Goal: Answer question/provide support

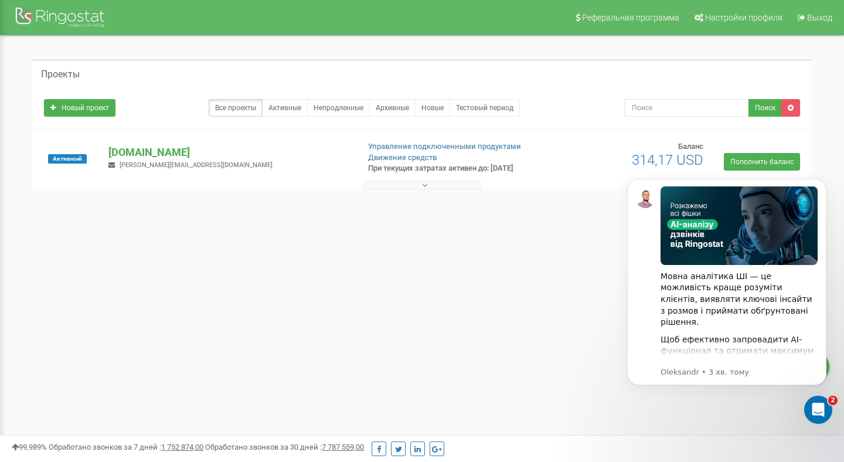
click at [819, 424] on body "Мовна аналітика ШІ — це можливість краще розуміти клієнтів, виявляти ключові ін…" at bounding box center [726, 296] width 225 height 260
click at [817, 395] on div "Відкрити програму для спілкування Intercom" at bounding box center [816, 407] width 39 height 39
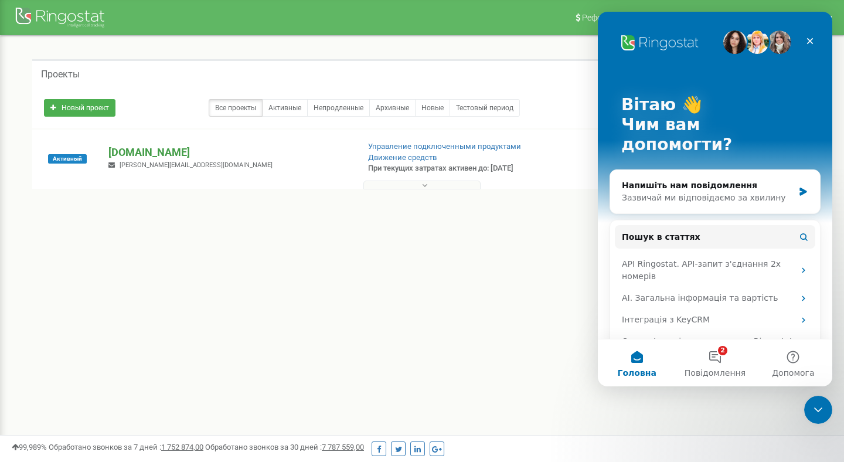
click at [135, 149] on p "[DOMAIN_NAME]" at bounding box center [228, 152] width 240 height 15
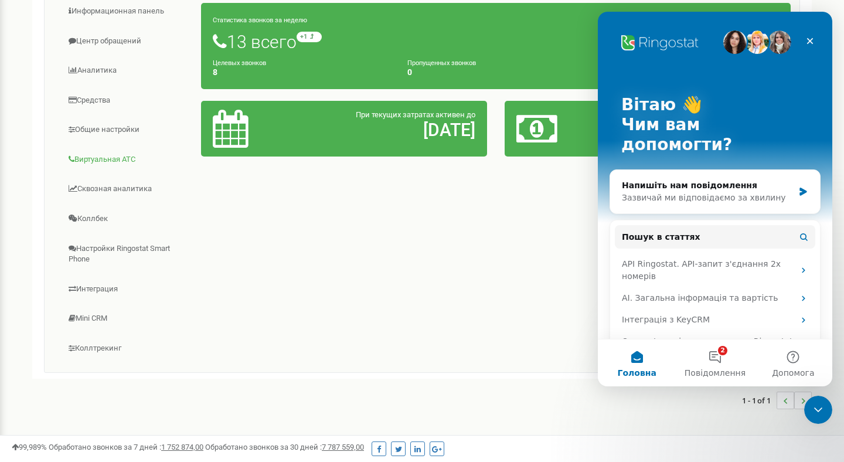
scroll to position [212, 0]
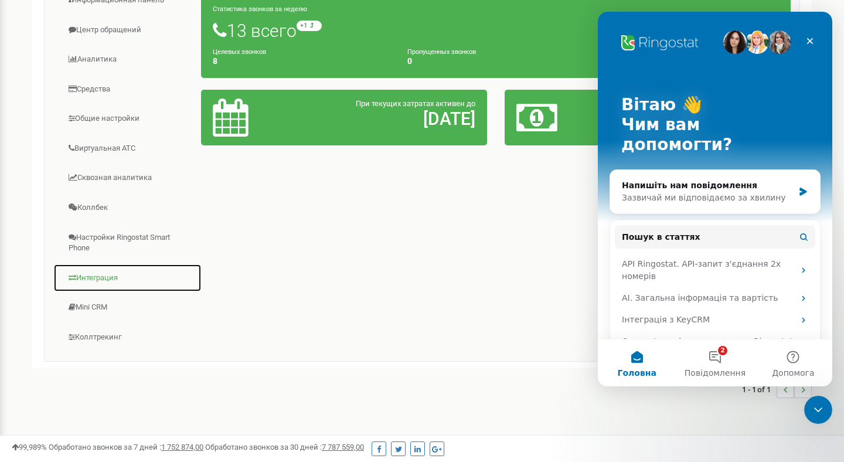
click at [104, 279] on link "Интеграция" at bounding box center [127, 278] width 148 height 29
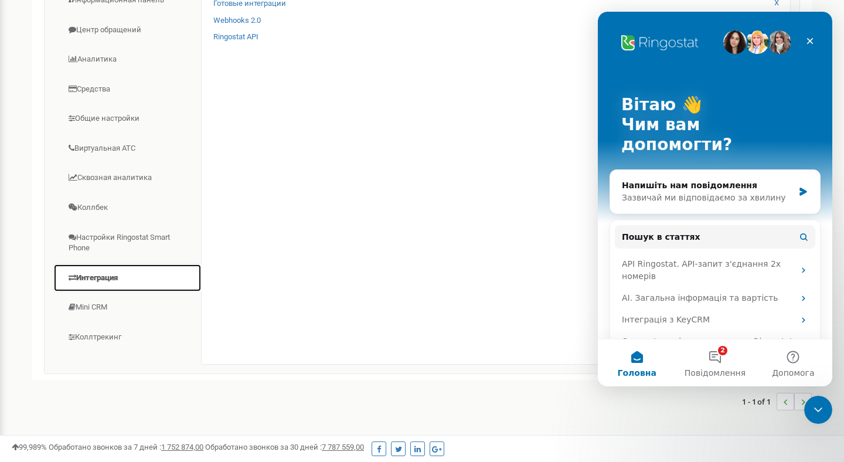
scroll to position [170, 0]
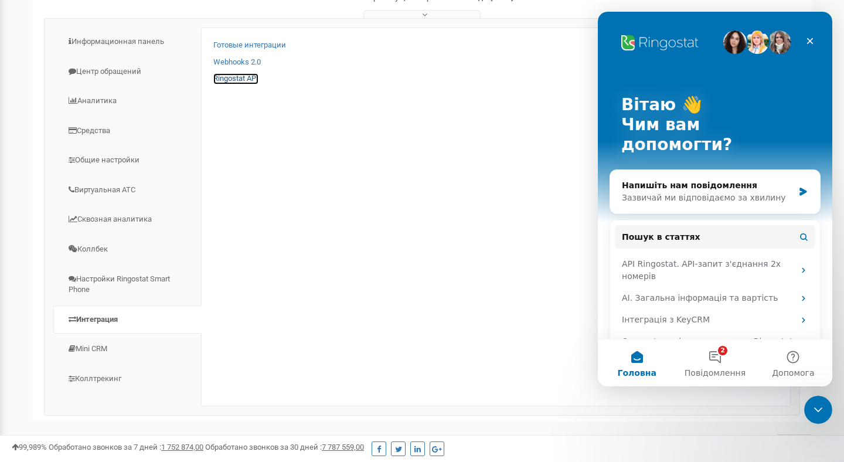
click at [227, 77] on link "Ringostat API" at bounding box center [235, 78] width 45 height 11
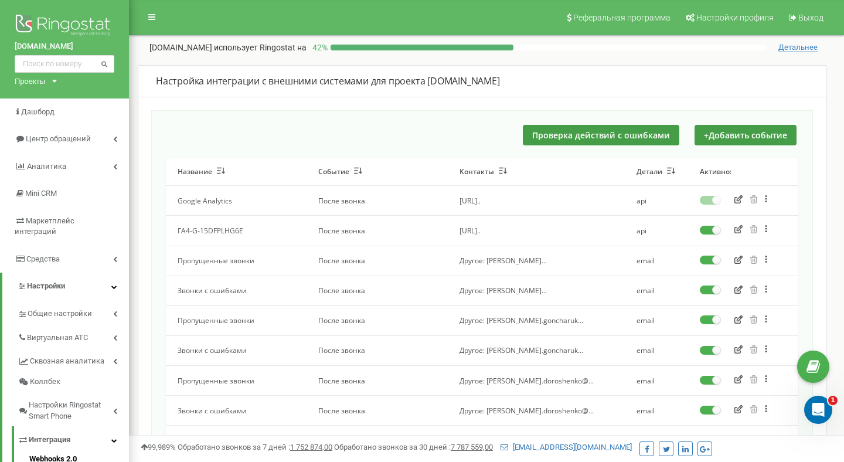
click at [815, 403] on icon "Відкрити програму для спілкування Intercom" at bounding box center [818, 409] width 19 height 19
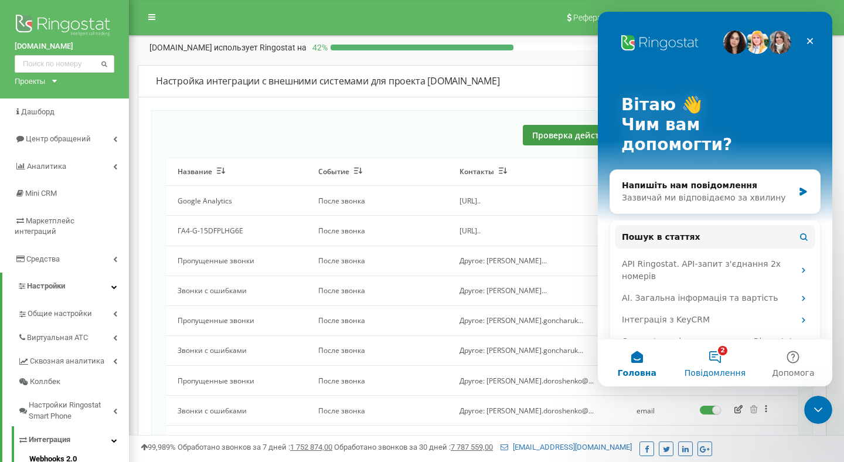
click at [711, 370] on span "Повідомлення" at bounding box center [714, 373] width 61 height 8
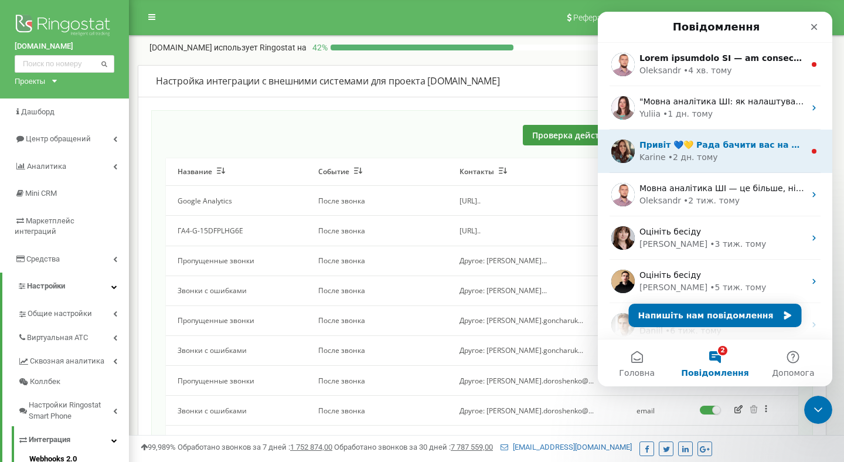
click at [728, 153] on div "Karine • 2 дн. тому" at bounding box center [721, 157] width 165 height 12
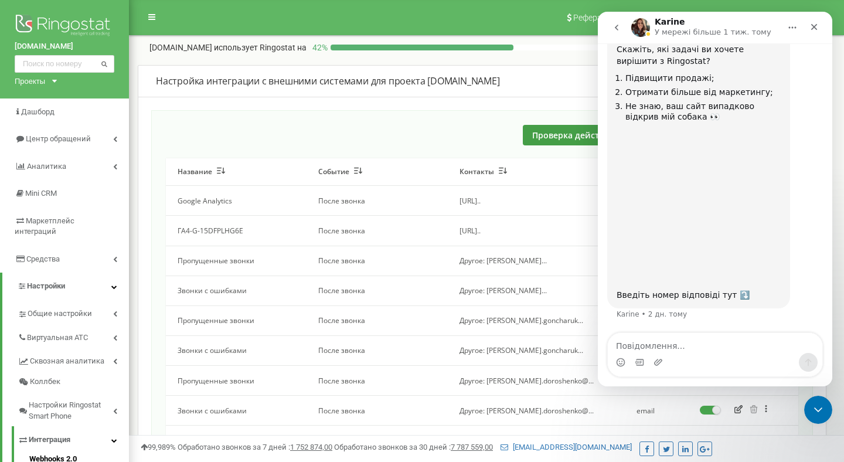
scroll to position [98, 0]
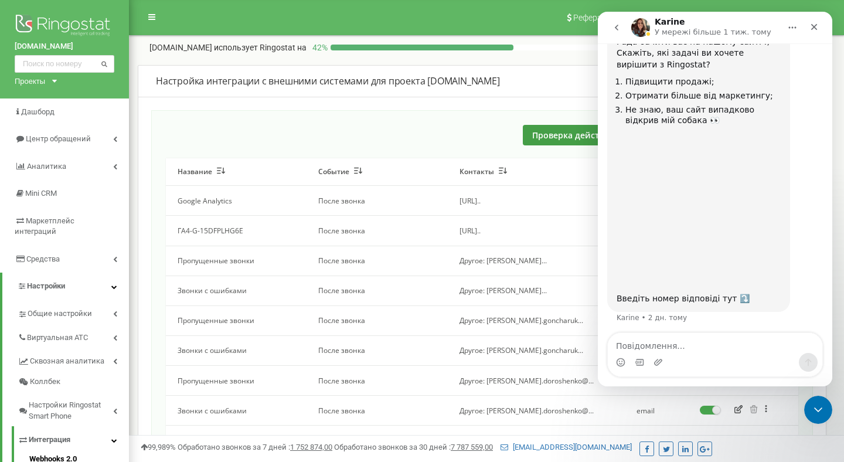
click at [614, 31] on icon "go back" at bounding box center [616, 27] width 9 height 9
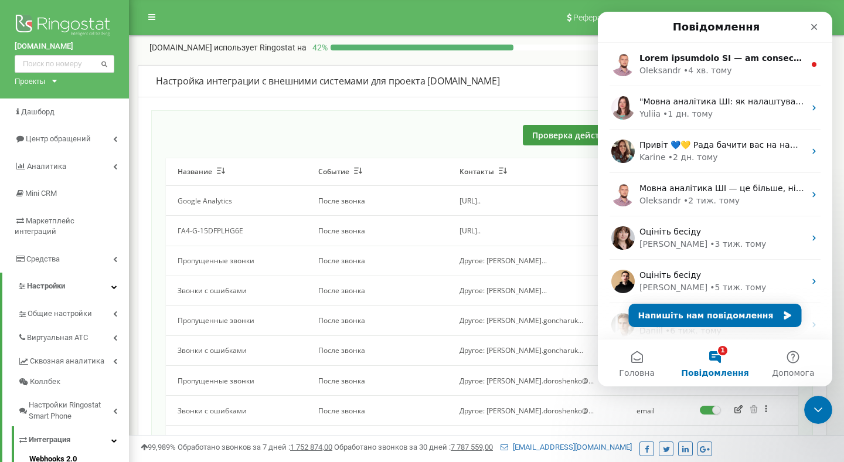
scroll to position [0, 0]
click at [665, 311] on button "Напишіть нам повідомлення" at bounding box center [715, 314] width 173 height 23
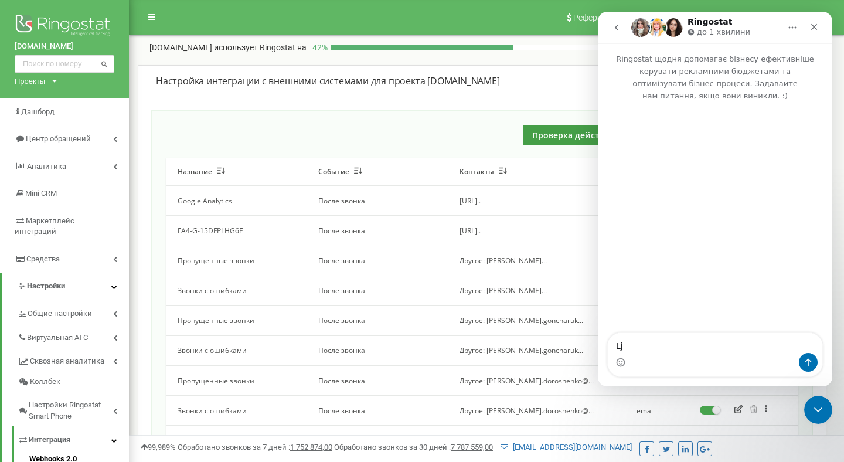
type textarea "L"
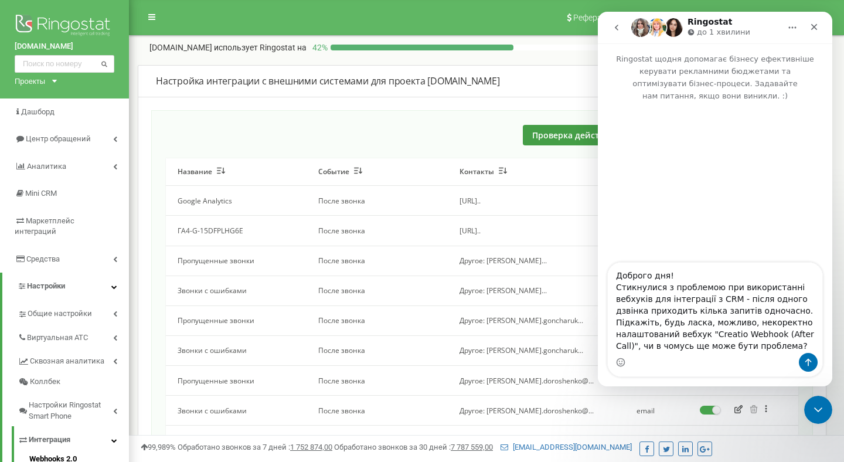
click at [719, 310] on textarea "Доброго дня! Стикнулися з проблемою при використанні вебхуків для інтеграції з …" at bounding box center [715, 307] width 214 height 90
click at [649, 311] on textarea "Доброго дня! Стикнулися з проблемою при використанні вебхуків для інтеграції з …" at bounding box center [715, 307] width 214 height 90
click at [795, 315] on textarea "Доброго дня! Стикнулися з проблемою при використанні вебхуків для інтеграції з …" at bounding box center [715, 307] width 214 height 90
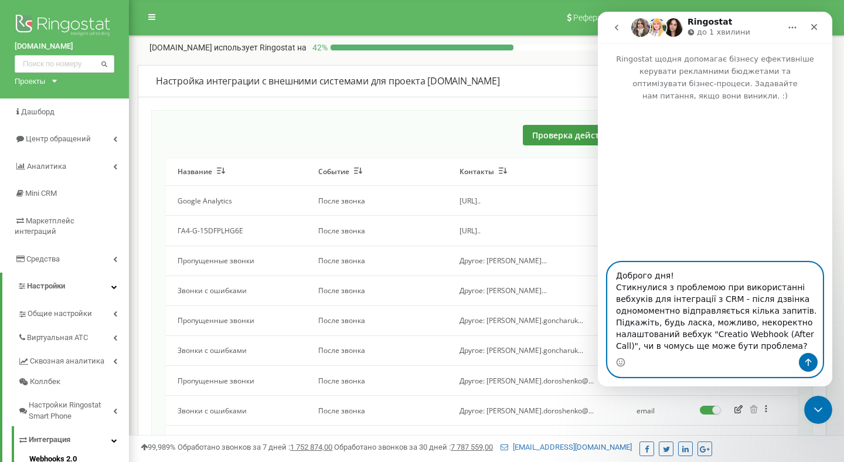
click at [796, 309] on textarea "Доброго дня! Стикнулися з проблемою при використанні вебхуків для інтеграції з …" at bounding box center [715, 307] width 214 height 90
type textarea "Доброго дня! Стикнулися з проблемою при використанні вебхуків для інтеграції з …"
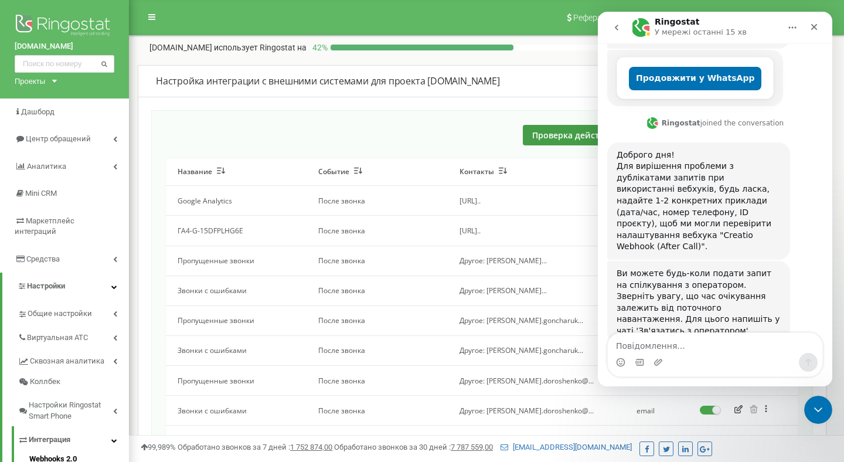
scroll to position [334, 0]
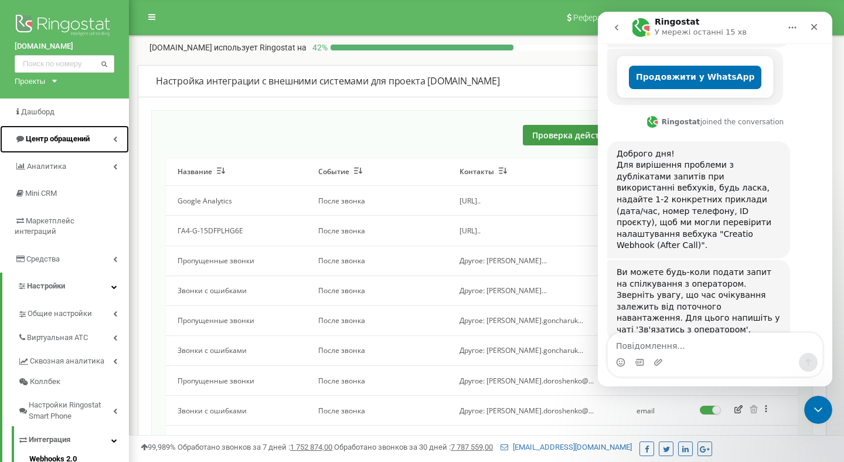
click at [98, 146] on link "Центр обращений" at bounding box center [64, 139] width 129 height 28
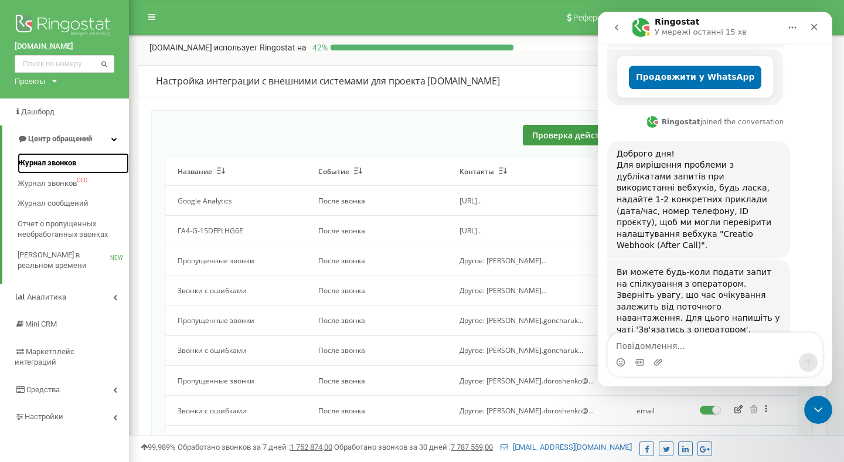
click at [82, 161] on link "Журнал звонков" at bounding box center [73, 163] width 111 height 21
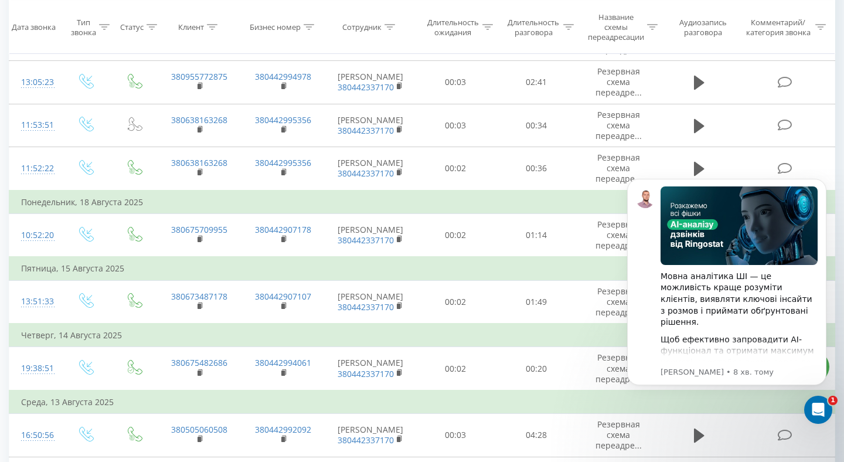
scroll to position [495, 0]
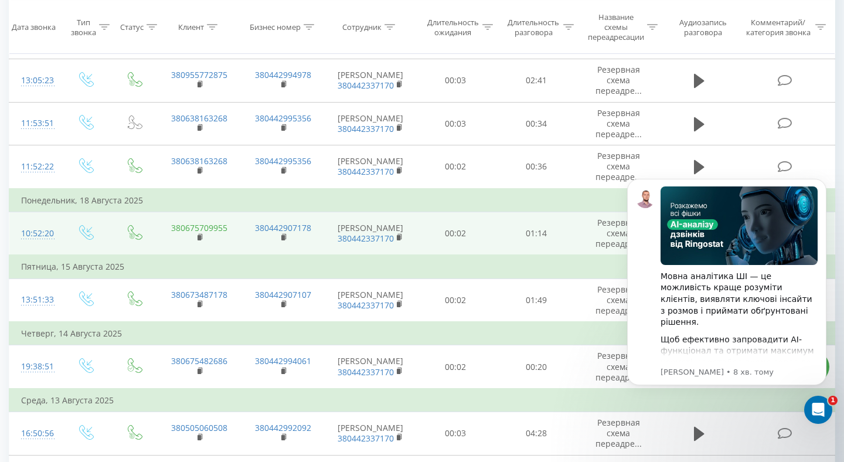
click at [211, 227] on link "380675709955" at bounding box center [199, 227] width 56 height 11
click at [43, 232] on div "10:52:20" at bounding box center [35, 233] width 28 height 23
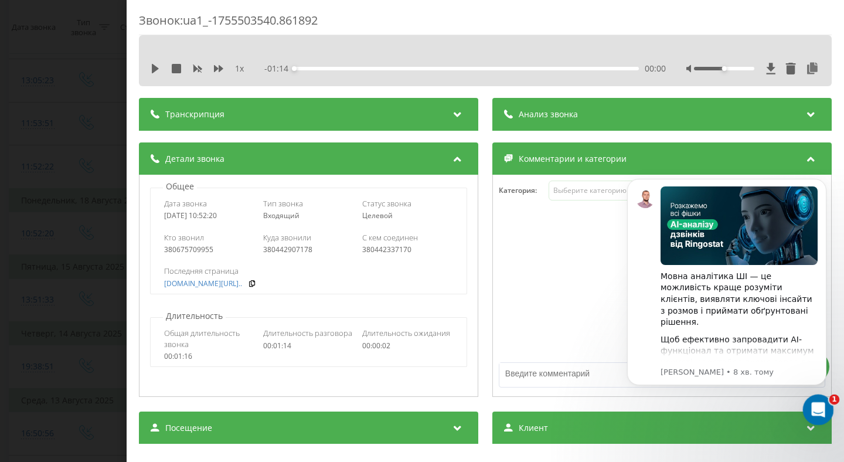
click at [807, 403] on div "Відкрити програму для спілкування Intercom" at bounding box center [816, 407] width 39 height 39
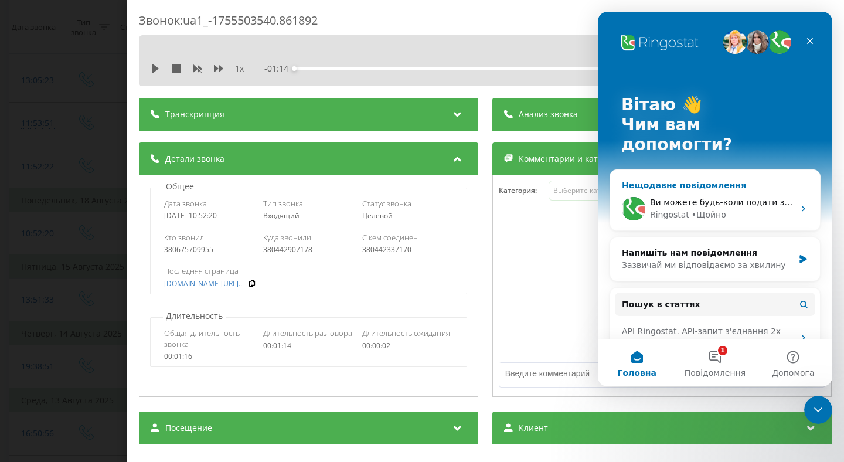
click at [657, 202] on div "Ви можете будь-коли подати запит на спілкування з оператором. Зверніть увагу, щ…" at bounding box center [715, 208] width 210 height 43
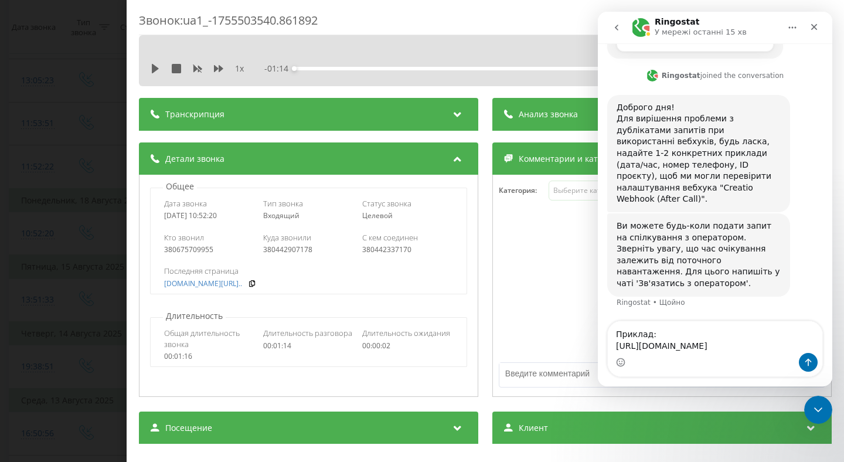
click at [726, 321] on textarea "Приклад: https://reports.ringostat.com/call_log/43442/client-card?startDate=175…" at bounding box center [715, 337] width 214 height 32
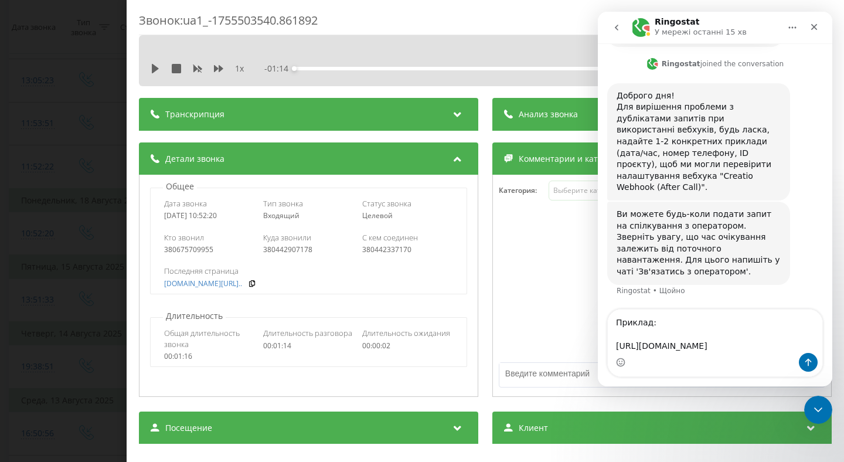
scroll to position [45, 0]
click at [674, 348] on textarea "Приклад: https://reports.ringostat.com/call_log/43442/client-card?startDate=175…" at bounding box center [715, 330] width 214 height 43
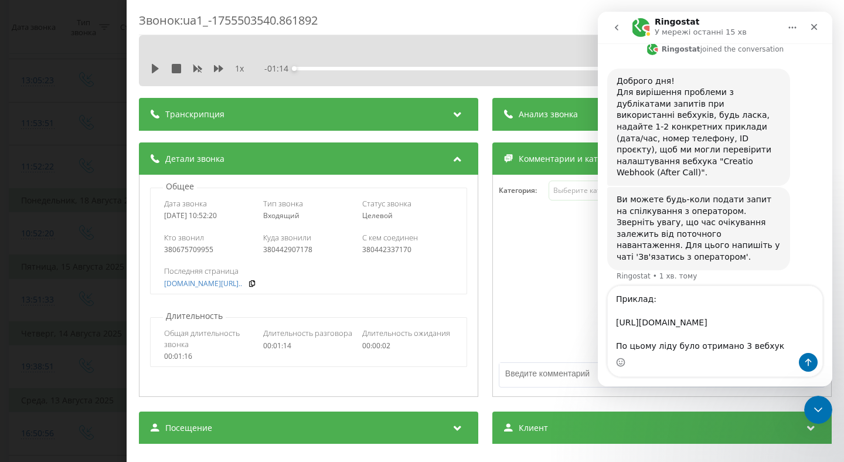
type textarea "Приклад: https://reports.ringostat.com/call_log/43442/client-card?startDate=175…"
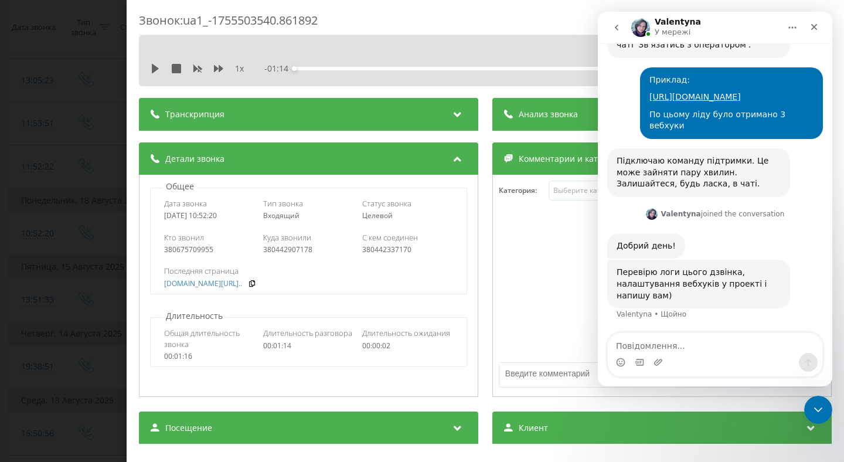
scroll to position [664, 0]
type textarea "дякую!"
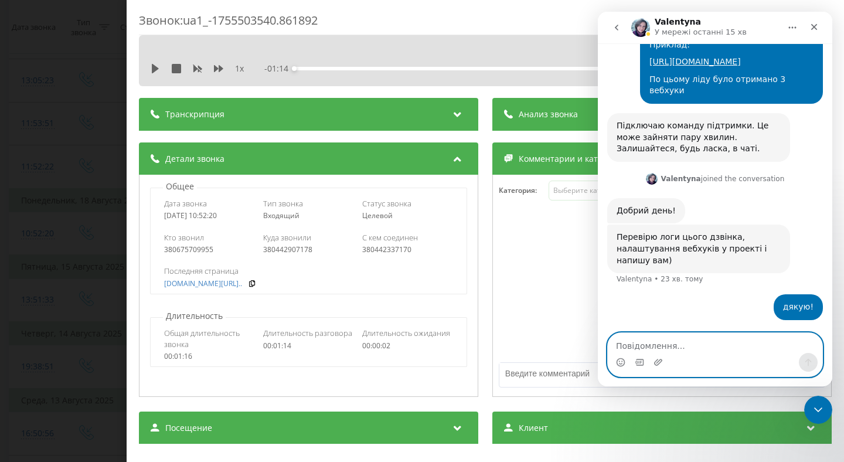
scroll to position [700, 0]
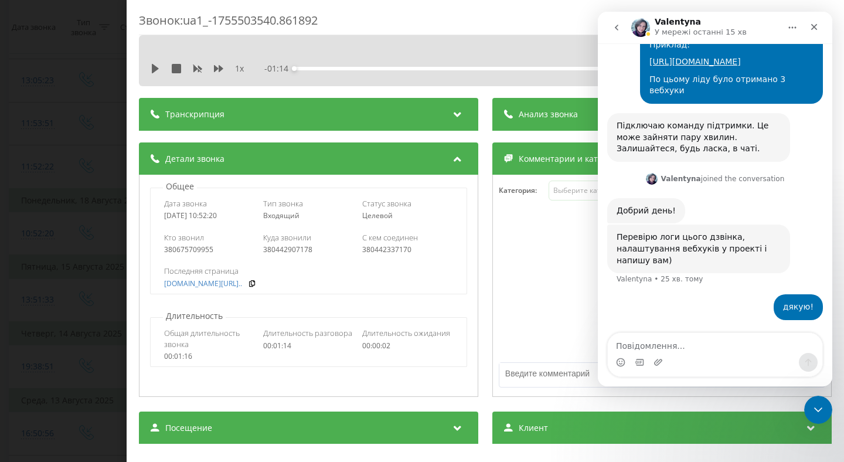
click at [112, 227] on div "Звонок : ua1_-1755503540.861892 1 x - 01:14 00:00 00:00 Транскрипция Для анализ…" at bounding box center [422, 231] width 844 height 462
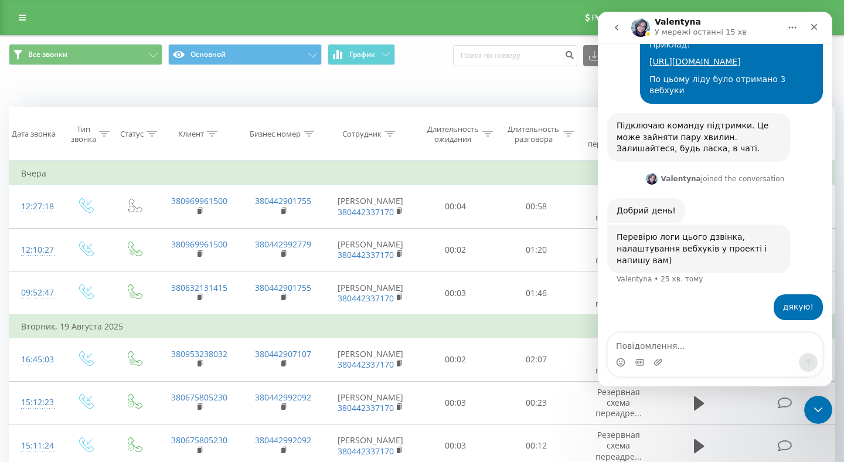
click at [18, 7] on div "Реферальная программа Настройки профиля Выход" at bounding box center [422, 17] width 844 height 35
click at [20, 19] on icon at bounding box center [22, 17] width 7 height 8
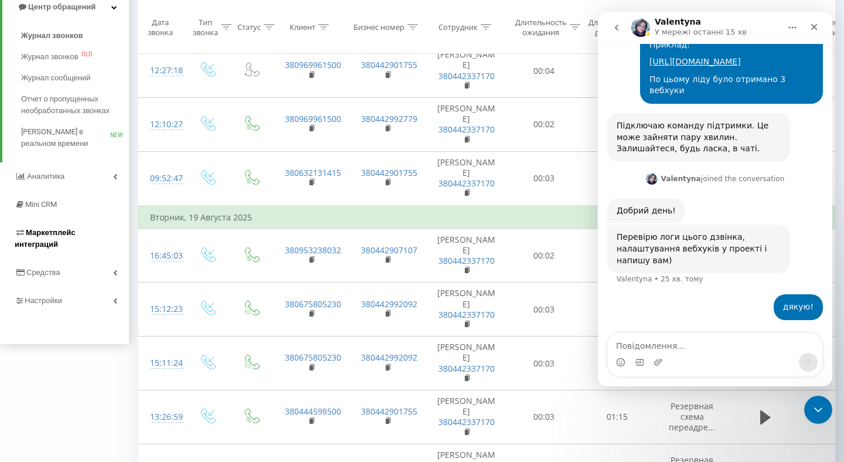
scroll to position [149, 0]
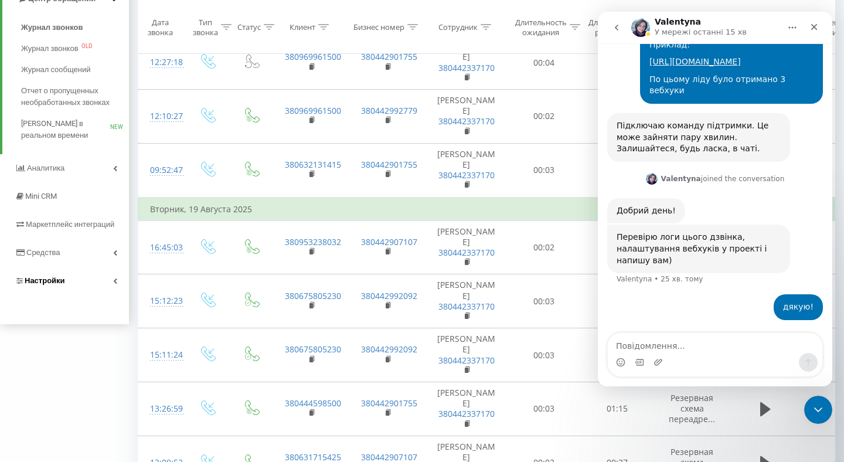
click at [54, 282] on span "Настройки" at bounding box center [45, 280] width 40 height 9
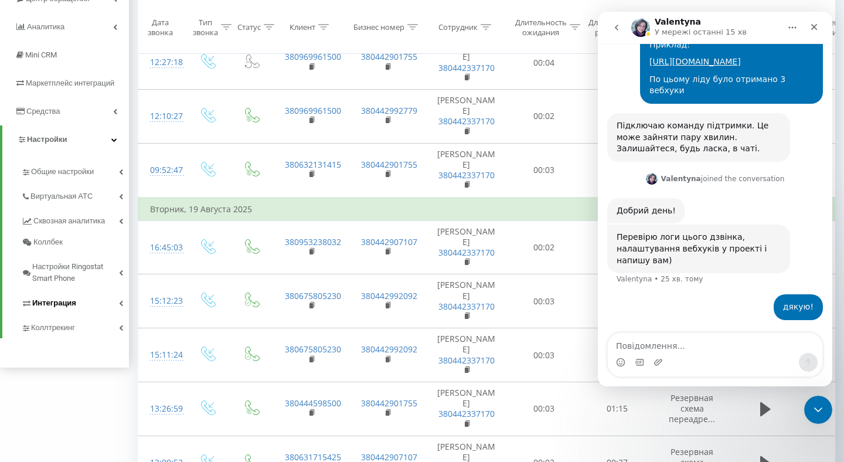
click at [62, 305] on span "Интеграция" at bounding box center [54, 303] width 44 height 12
click at [54, 369] on span "Коллтрекинг" at bounding box center [54, 369] width 47 height 12
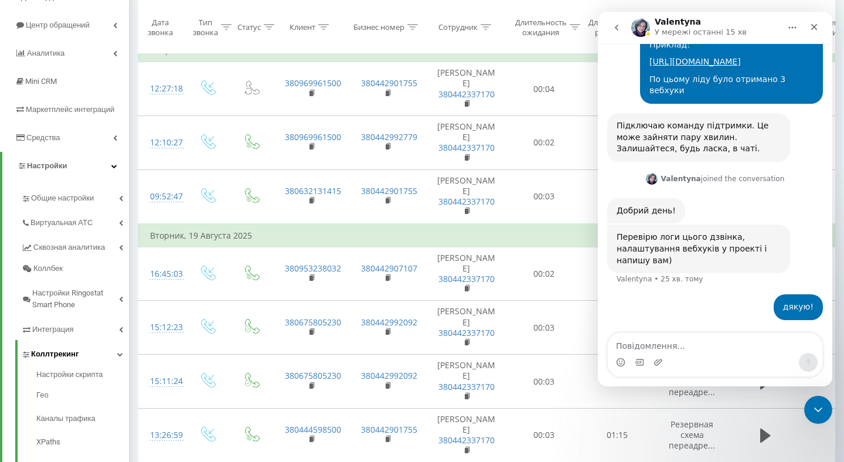
scroll to position [122, 0]
click at [50, 330] on span "Интеграция" at bounding box center [54, 330] width 44 height 12
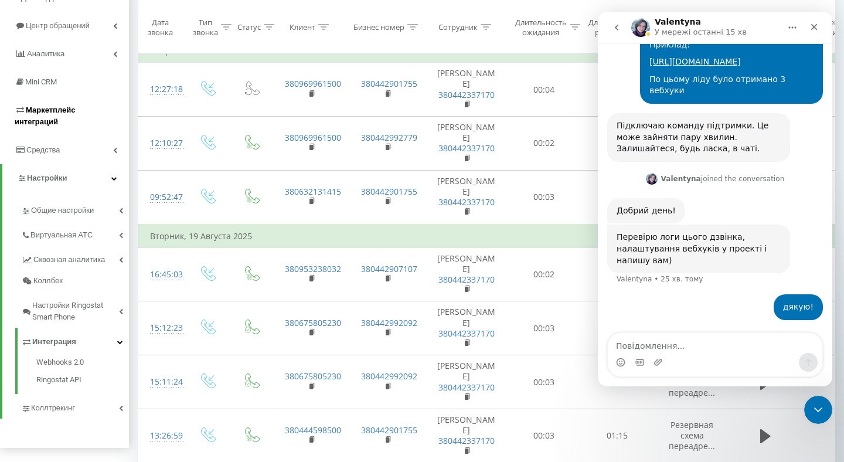
click at [69, 102] on link "Маркетплейс интеграций" at bounding box center [64, 116] width 129 height 40
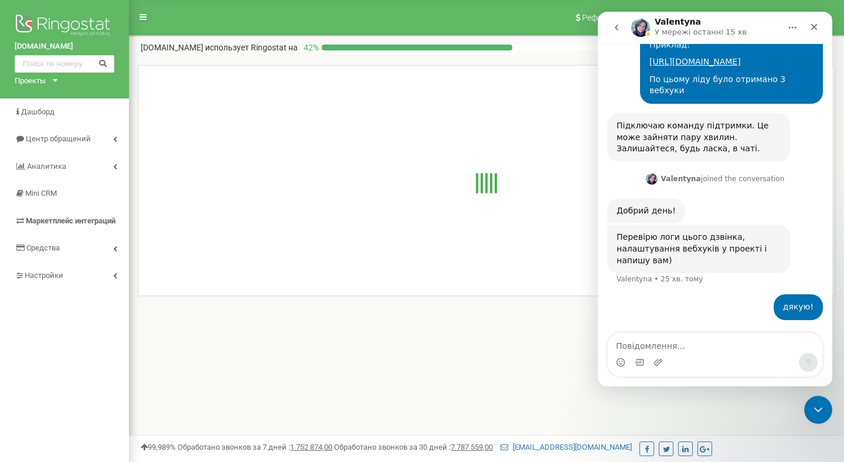
scroll to position [697, 0]
click at [818, 408] on icon "Закрити програму для спілкування Intercom" at bounding box center [818, 410] width 14 height 14
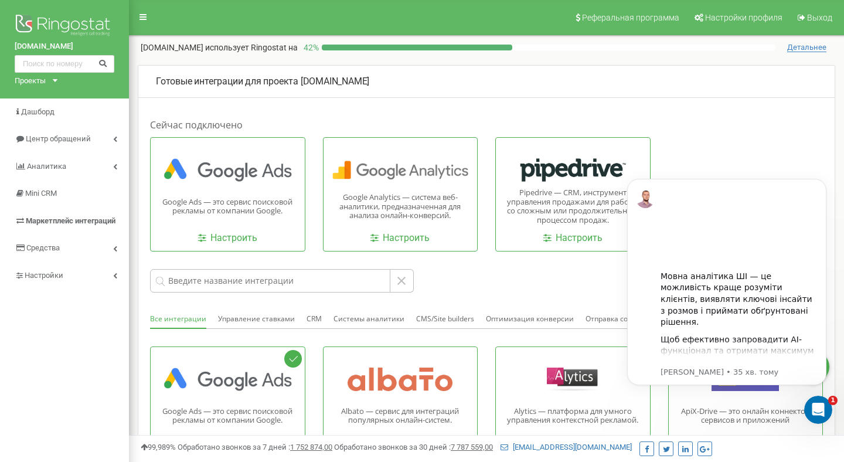
scroll to position [0, 0]
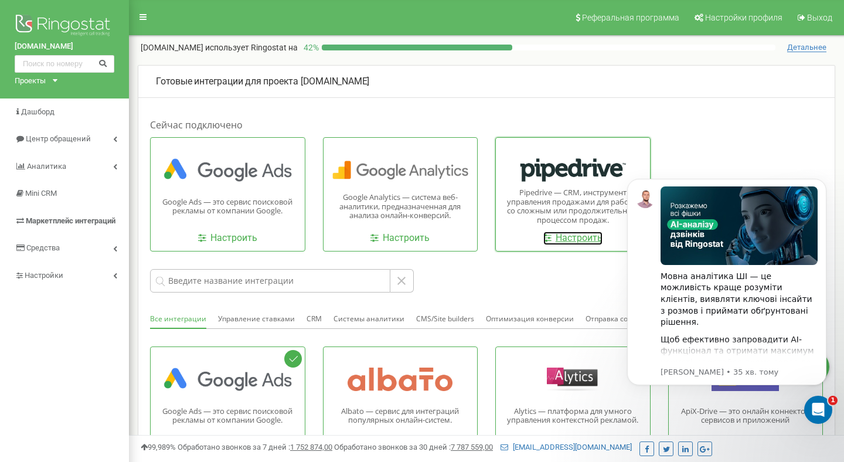
click at [558, 243] on link "Настроить" at bounding box center [572, 237] width 59 height 13
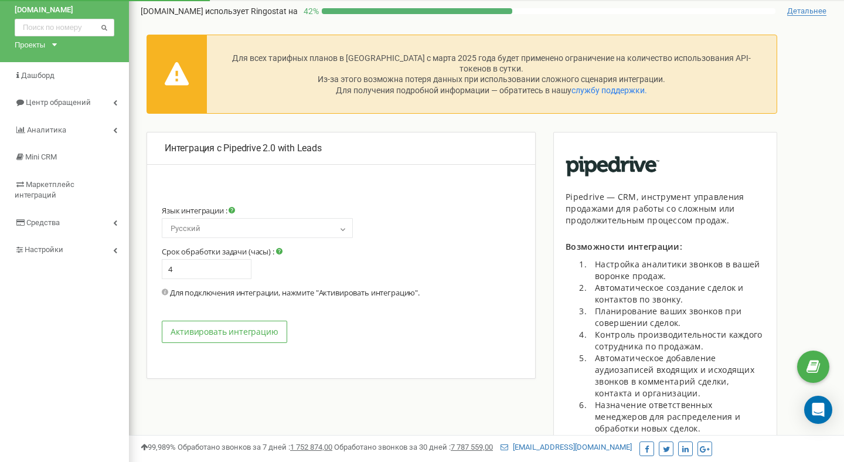
select select "en"
type input "0"
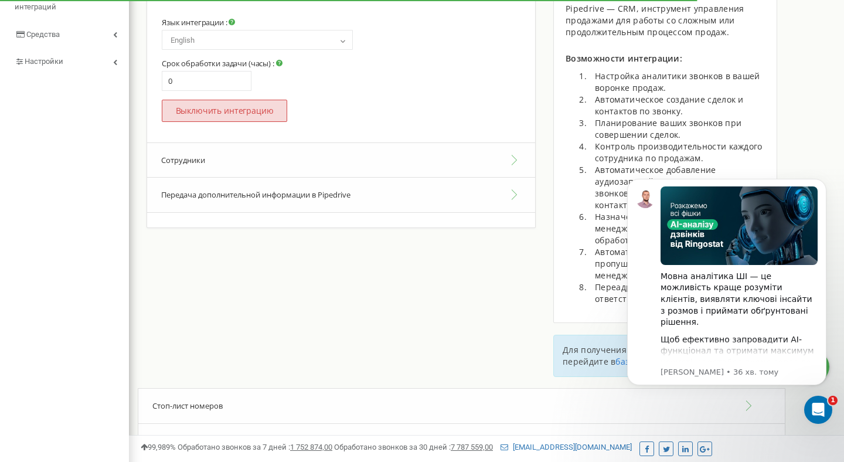
click at [232, 112] on button "Выключить интеграцию" at bounding box center [224, 111] width 125 height 22
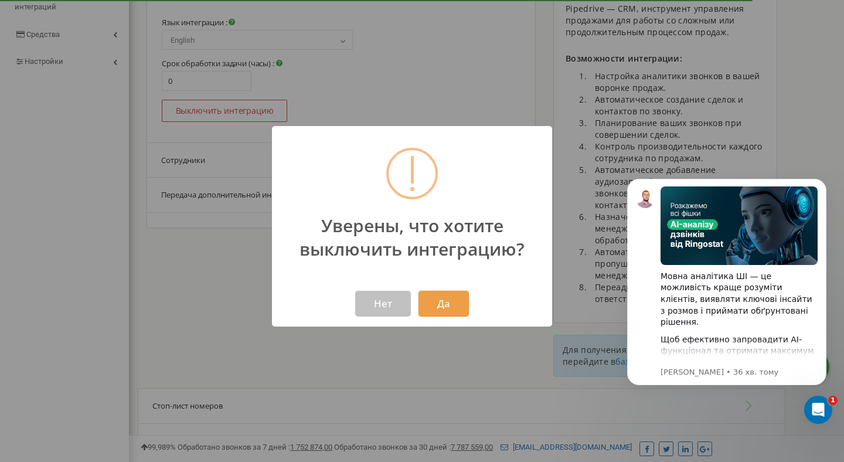
click at [429, 301] on button "Да" at bounding box center [443, 304] width 50 height 26
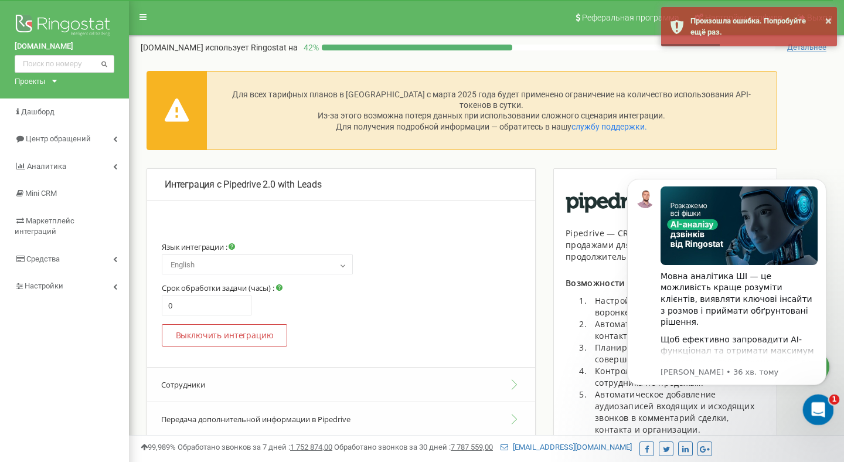
click at [807, 418] on div "Відкрити програму для спілкування Intercom" at bounding box center [816, 407] width 39 height 39
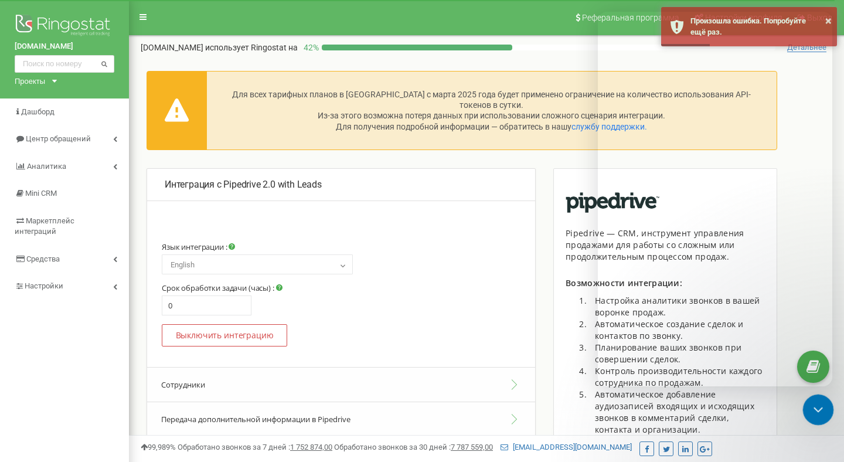
click at [816, 409] on icon "Закрити програму для спілкування Intercom" at bounding box center [816, 407] width 8 height 5
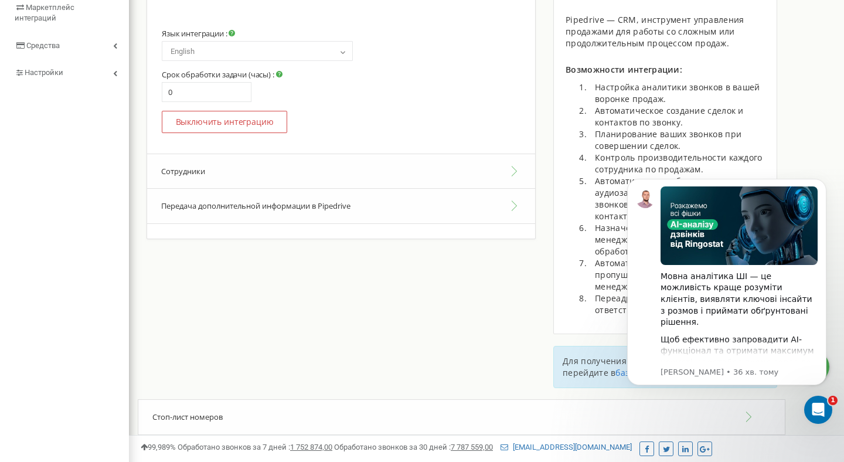
scroll to position [214, 0]
click at [645, 300] on div "Мовна аналітика ШІ — це можливість краще розуміти клієнтів, виявляти ключові ін…" at bounding box center [727, 281] width 182 height 191
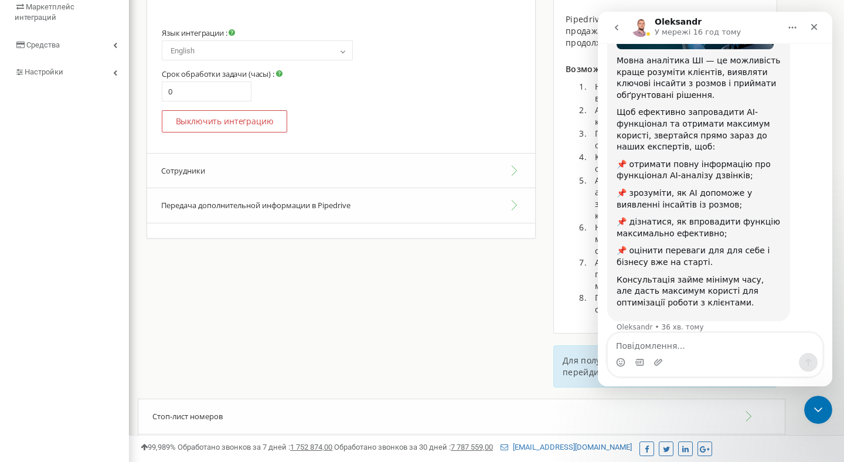
scroll to position [165, 0]
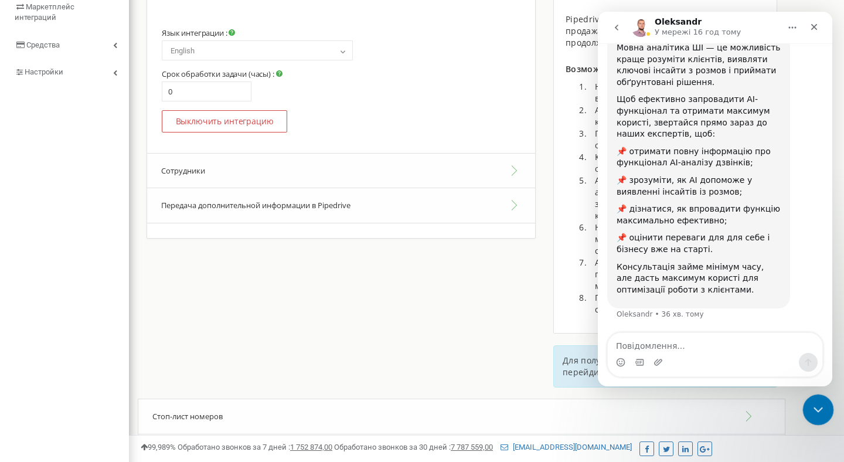
click at [824, 412] on div "Закрити програму для спілкування Intercom" at bounding box center [816, 408] width 28 height 28
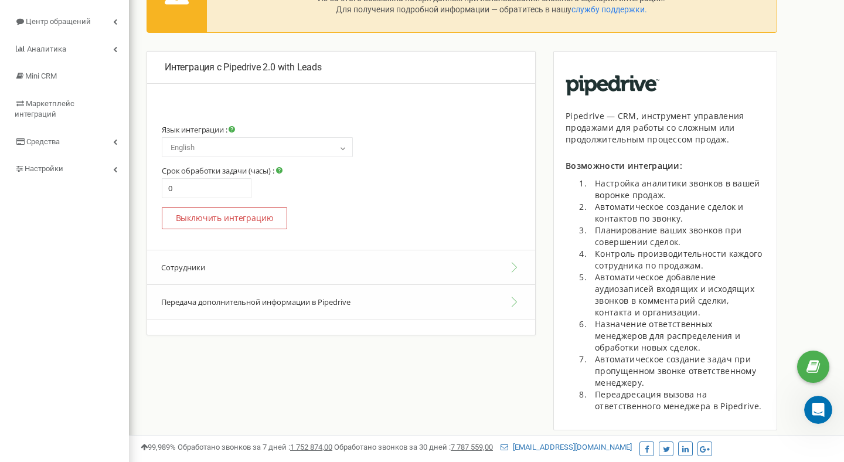
scroll to position [145, 0]
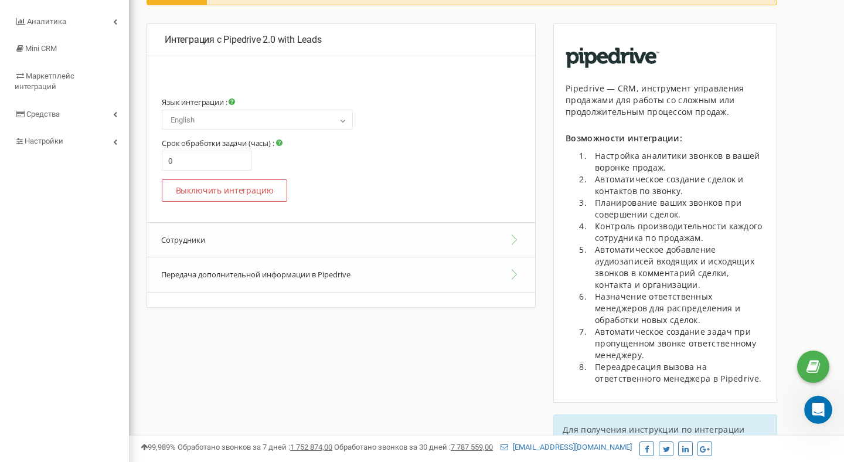
click at [257, 332] on div "Интеграция с Pipedrive 2.0 with Leads Язык интеграции : Русский Українська Engl…" at bounding box center [341, 182] width 407 height 319
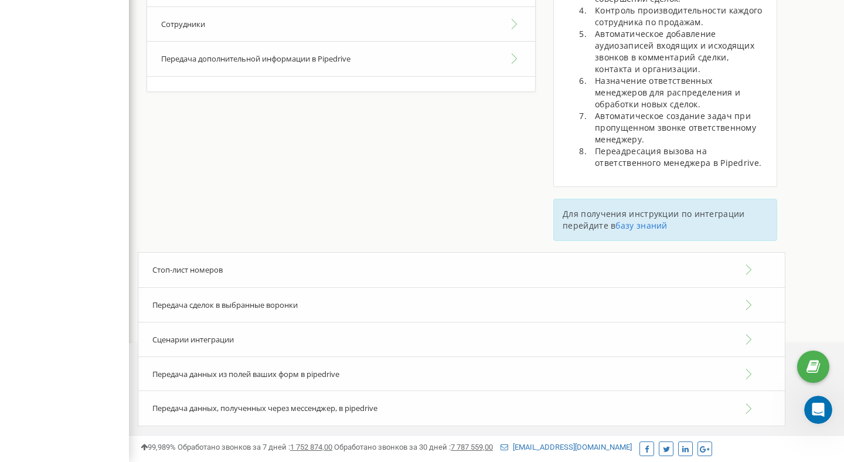
scroll to position [0, 0]
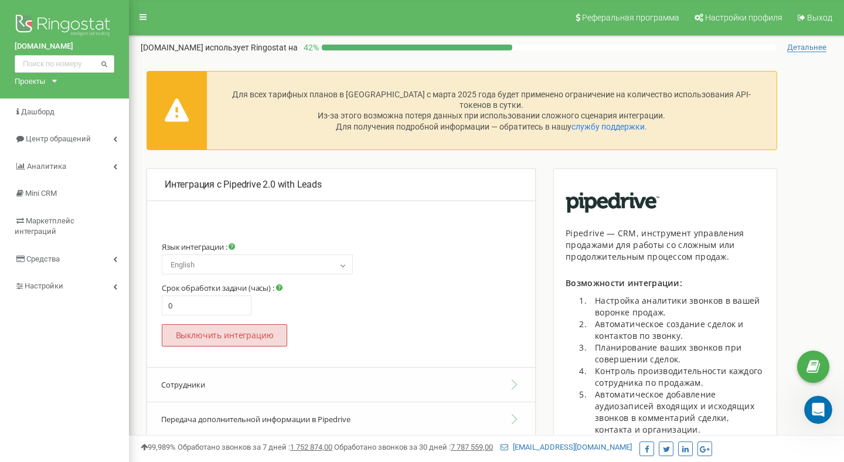
click at [238, 334] on button "Выключить интеграцию" at bounding box center [224, 335] width 125 height 22
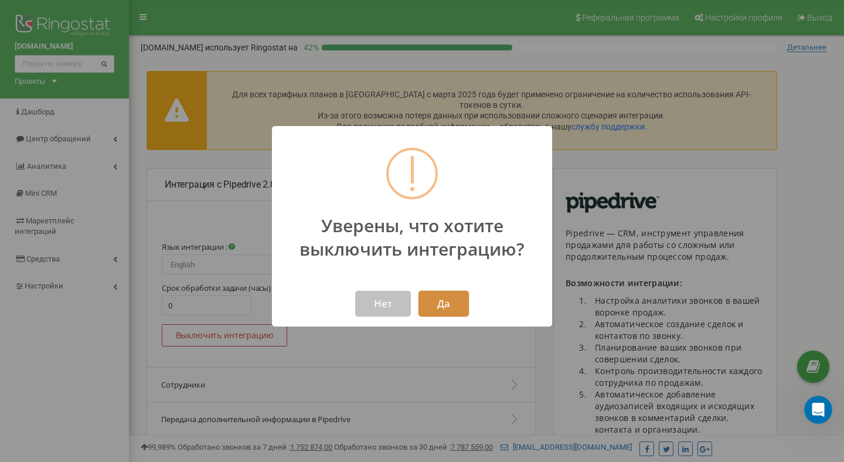
click at [454, 304] on button "Да" at bounding box center [443, 304] width 50 height 26
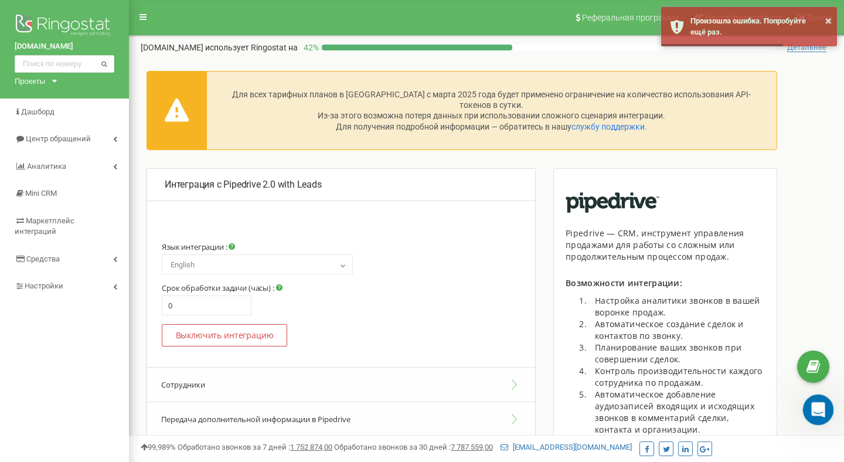
click at [825, 403] on div "Відкрити програму для спілкування Intercom" at bounding box center [816, 407] width 39 height 39
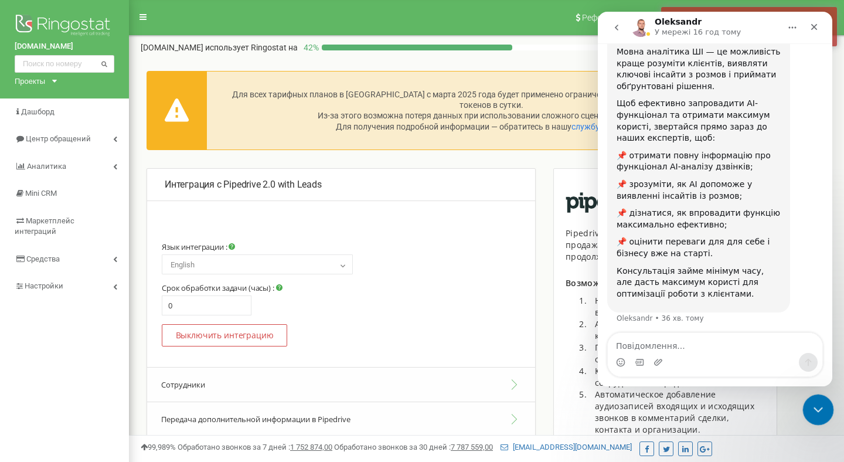
scroll to position [165, 0]
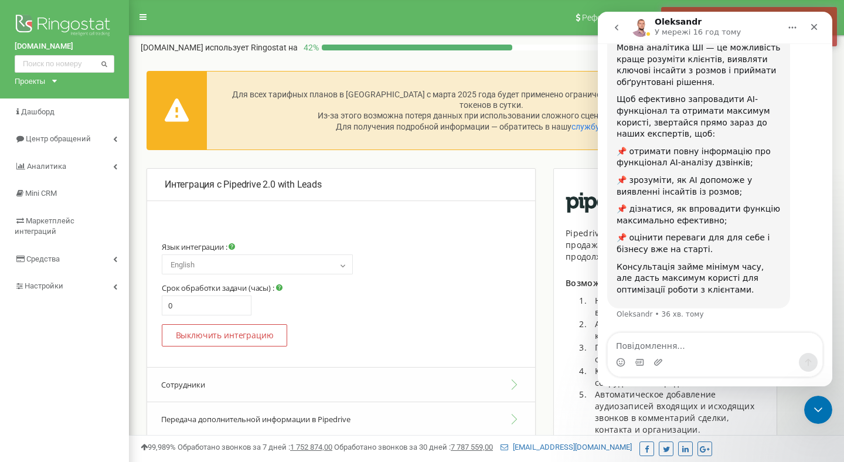
click at [612, 28] on icon "go back" at bounding box center [616, 27] width 9 height 9
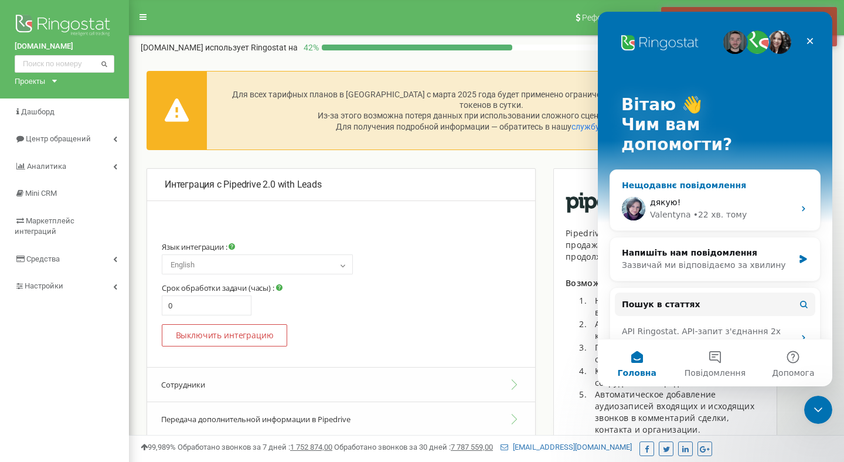
click at [681, 209] on div "Valentyna" at bounding box center [670, 215] width 41 height 12
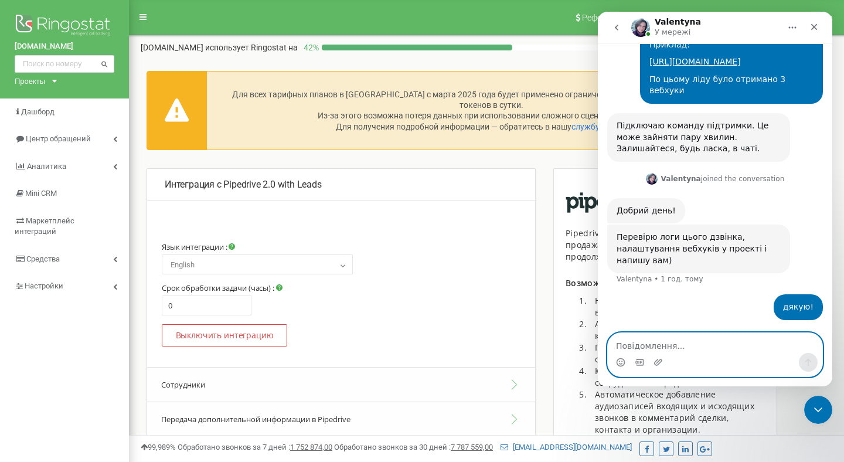
scroll to position [700, 0]
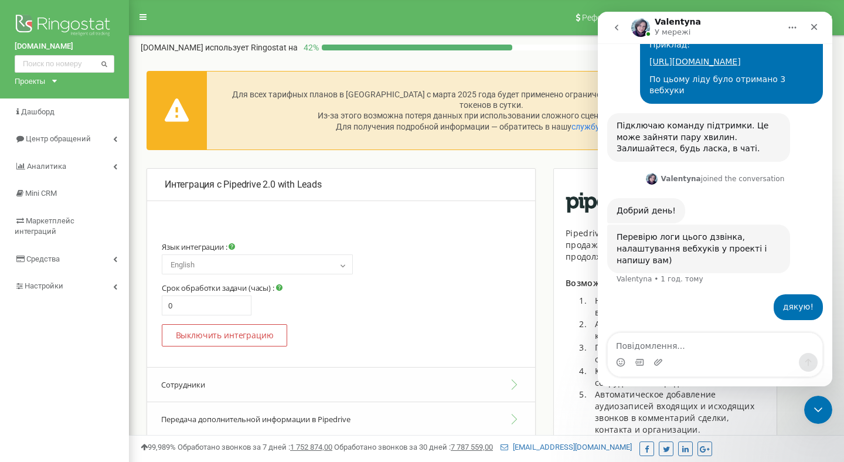
click at [718, 255] on div "Перевірю логи цього дзвінка, налаштування вебхуків у проекті і напишу вам)" at bounding box center [698, 248] width 164 height 35
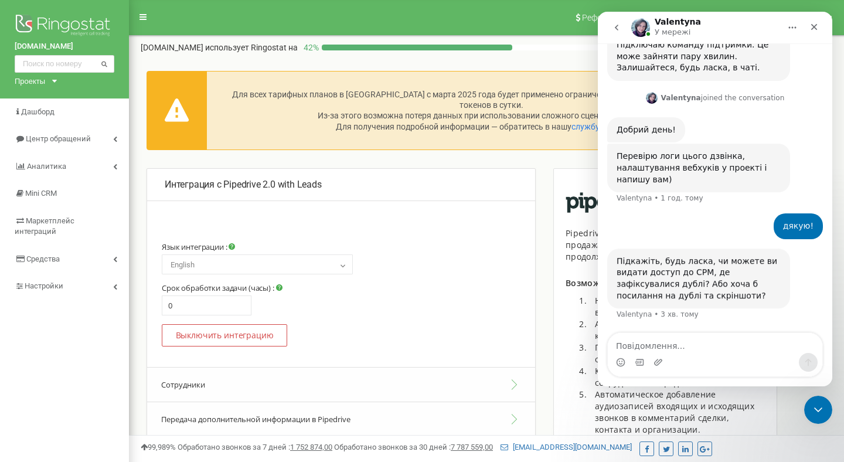
scroll to position [780, 0]
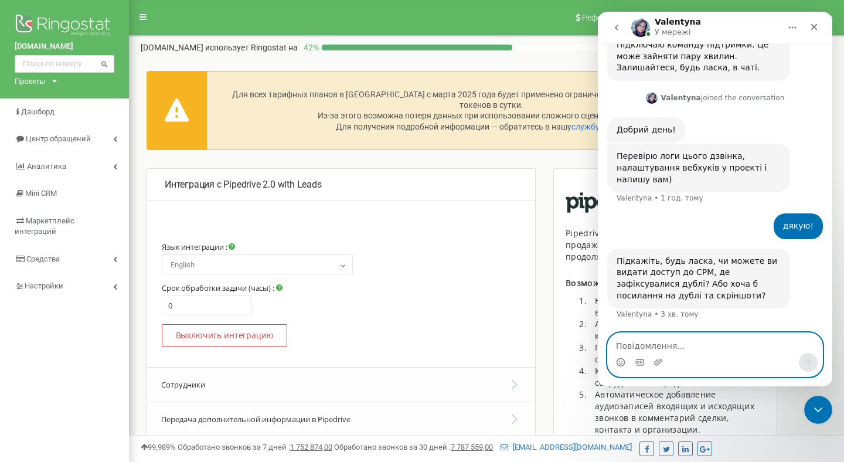
click at [684, 343] on textarea "Повідомлення..." at bounding box center [715, 343] width 214 height 20
click at [672, 345] on textarea "Повідомлення..." at bounding box center [715, 343] width 214 height 20
click at [657, 347] on textarea "Повідомлення..." at bounding box center [715, 343] width 214 height 20
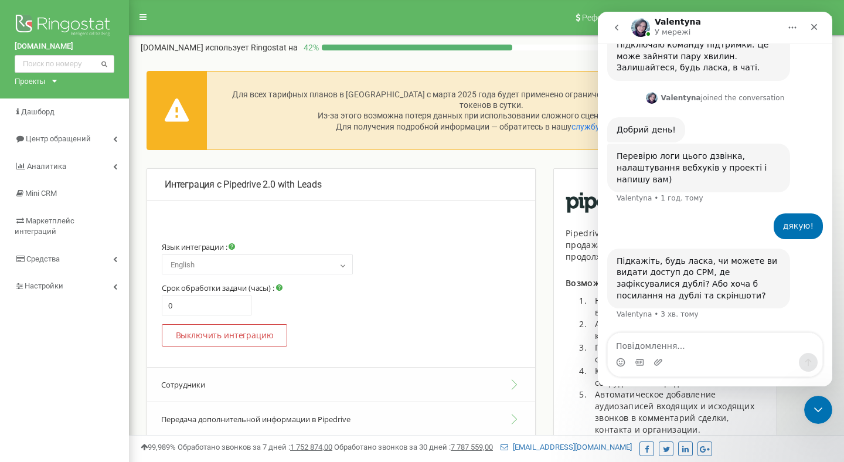
click at [660, 354] on div "Месенджер Intercom" at bounding box center [657, 362] width 9 height 19
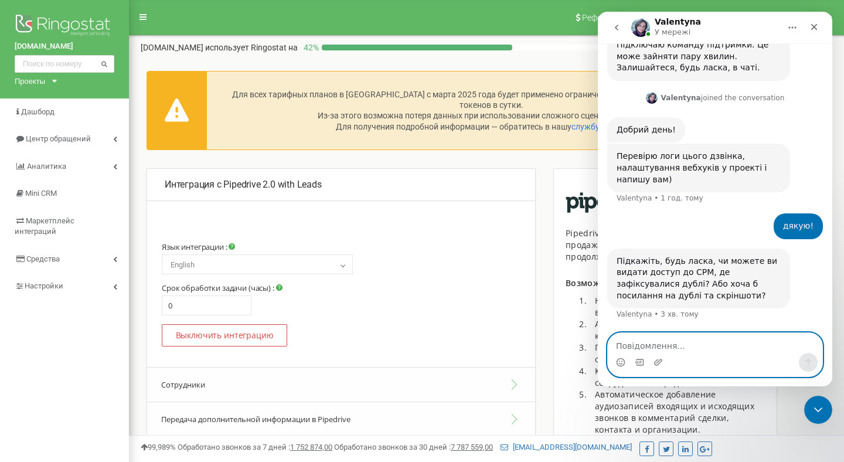
click at [663, 345] on textarea "Повідомлення..." at bounding box center [715, 343] width 214 height 20
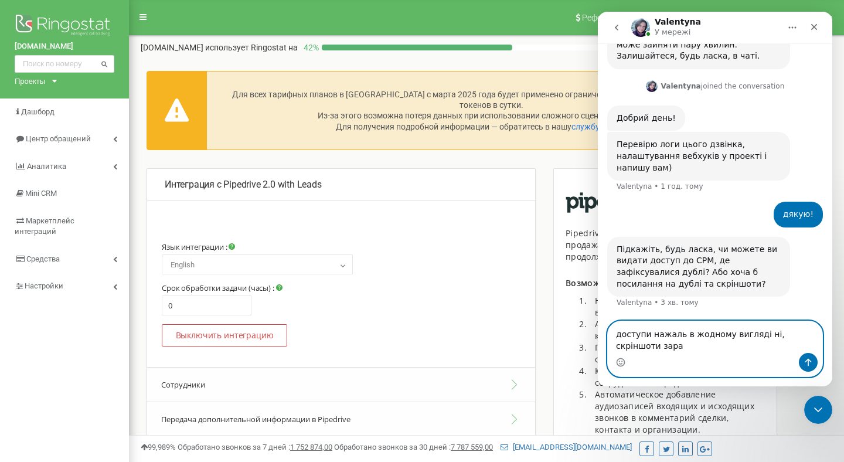
scroll to position [792, 0]
type textarea "доступи нажаль в жодному вигляді ні, скріншоти зараз надам"
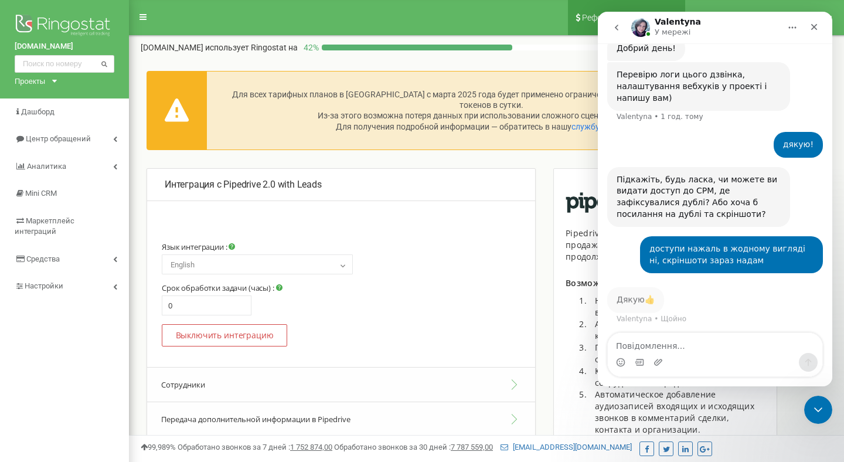
scroll to position [862, 0]
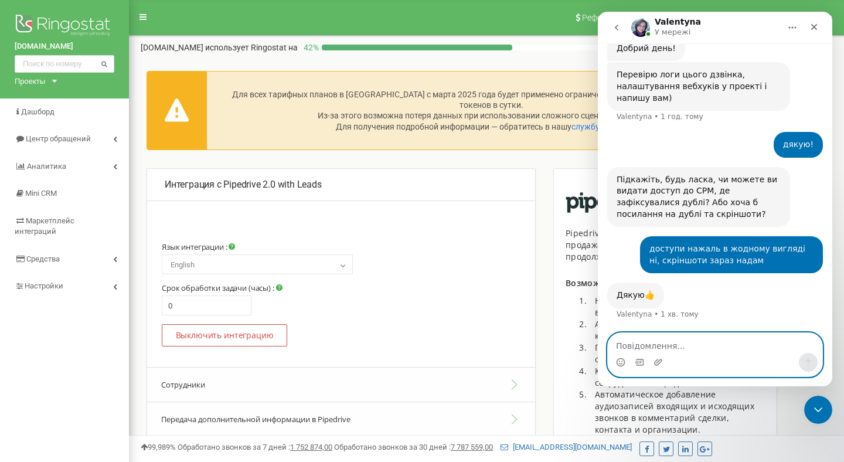
click at [692, 352] on textarea "Повідомлення..." at bounding box center [715, 343] width 214 height 20
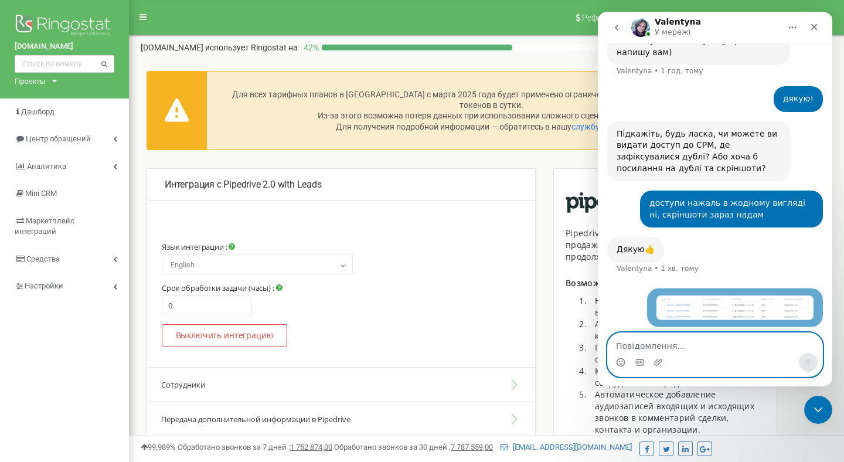
scroll to position [910, 0]
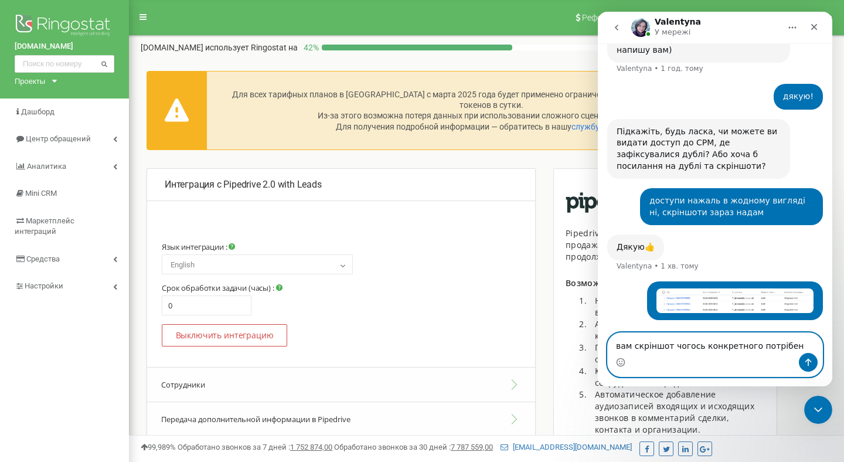
type textarea "вам скріншот чогось конкретного потрібен?"
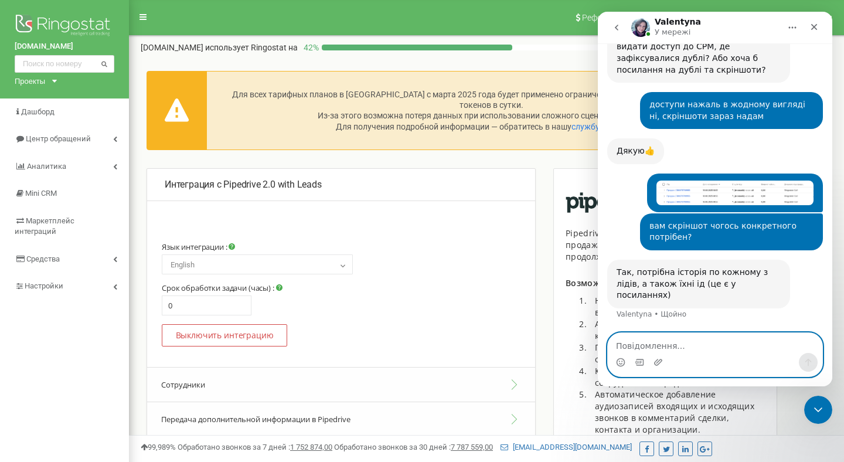
scroll to position [994, 0]
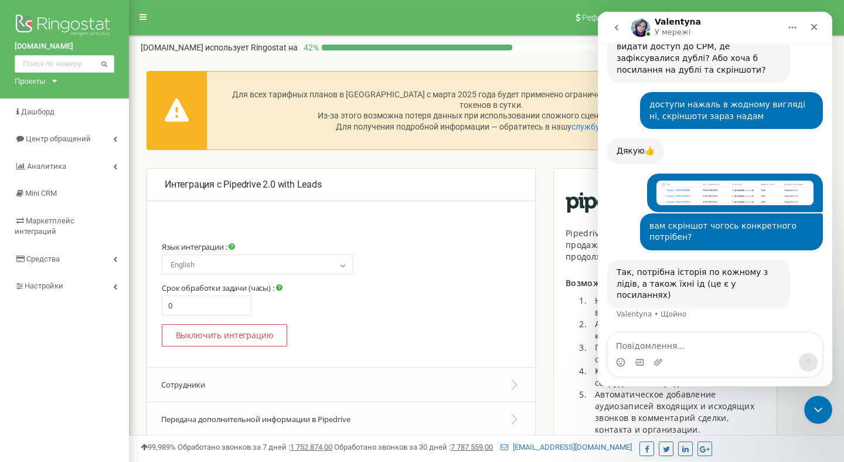
click at [703, 243] on div "вам скріншот чогось конкретного потрібен?" at bounding box center [731, 231] width 164 height 23
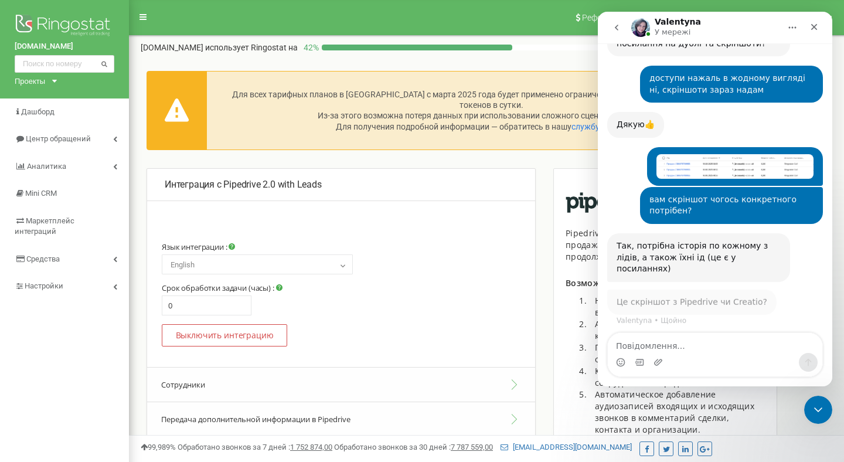
click at [677, 275] on div "Так, потрібна історія по кожному з лідів, а також їхні ід (це є у посиланнях)" at bounding box center [698, 257] width 164 height 35
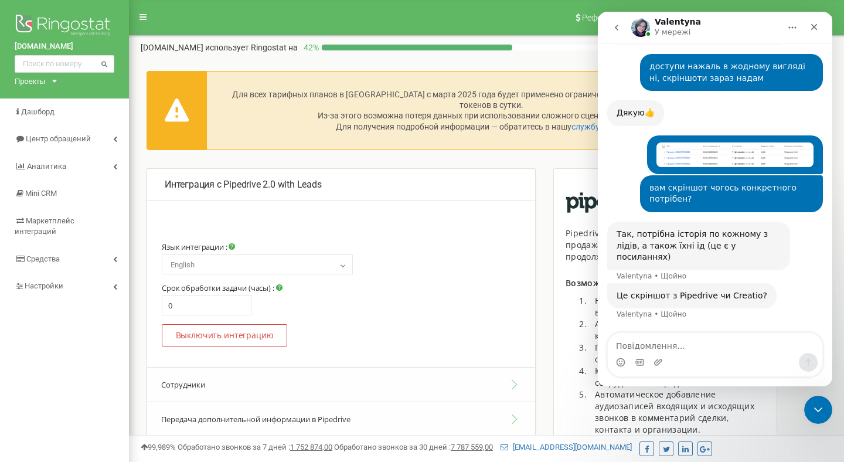
scroll to position [1033, 0]
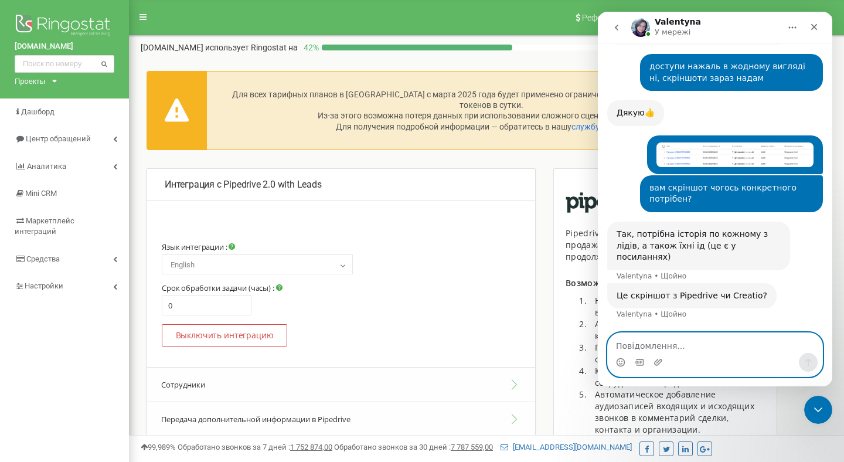
click at [684, 345] on textarea "Повідомлення..." at bounding box center [715, 343] width 214 height 20
type textarea "с"
type textarea "С"
type textarea "Creatio"
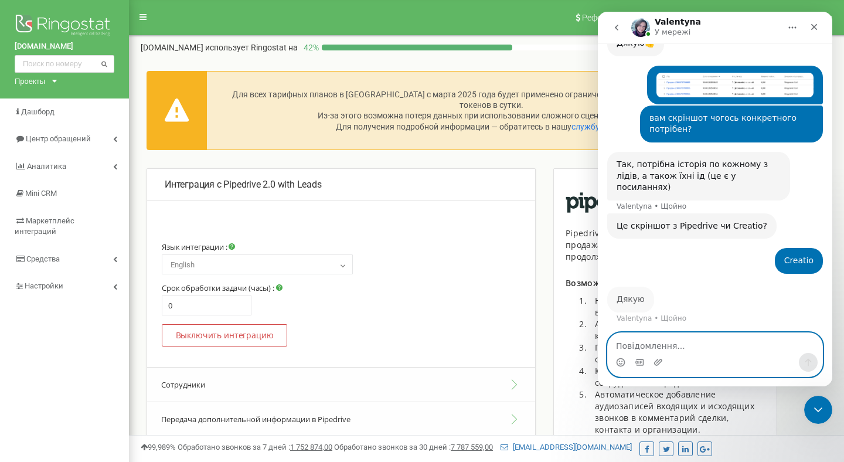
scroll to position [1103, 0]
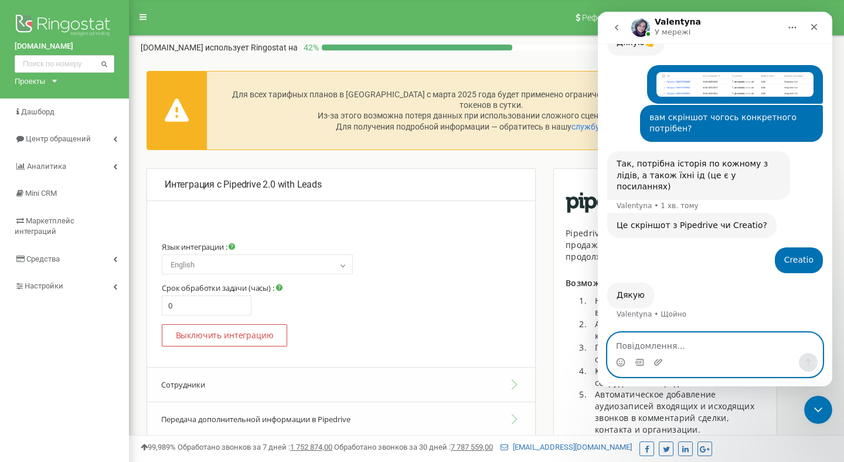
click at [634, 345] on textarea "Повідомлення..." at bounding box center [715, 343] width 214 height 20
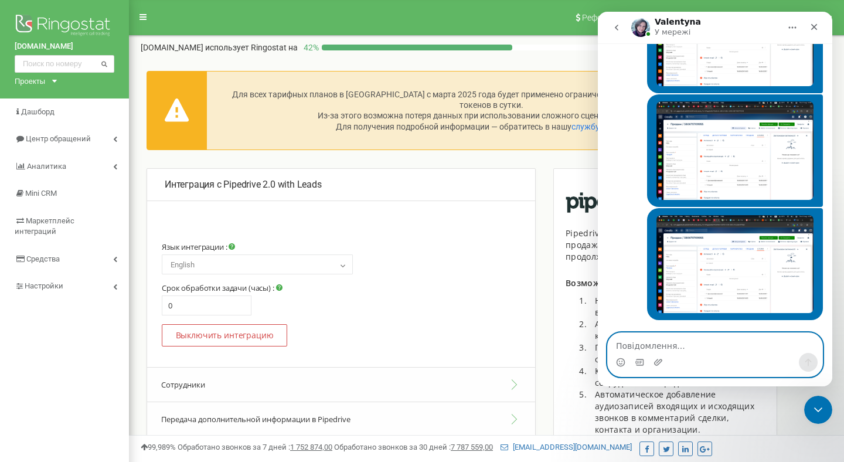
scroll to position [1451, 0]
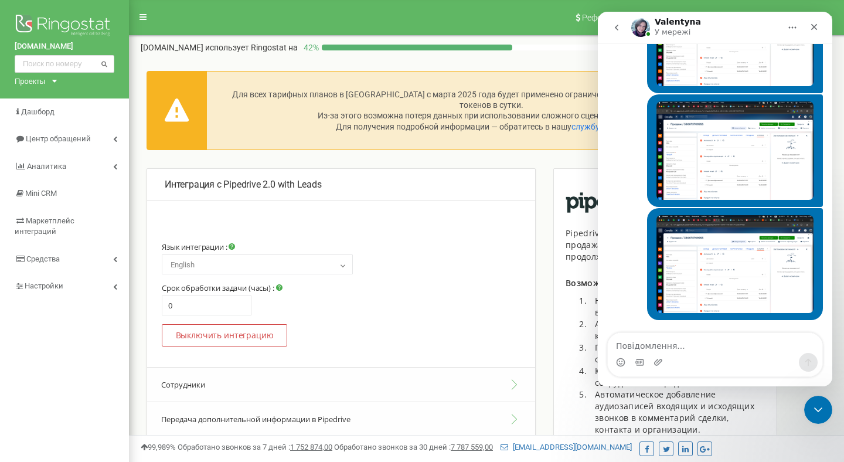
click at [723, 240] on img "null каже…" at bounding box center [734, 264] width 157 height 98
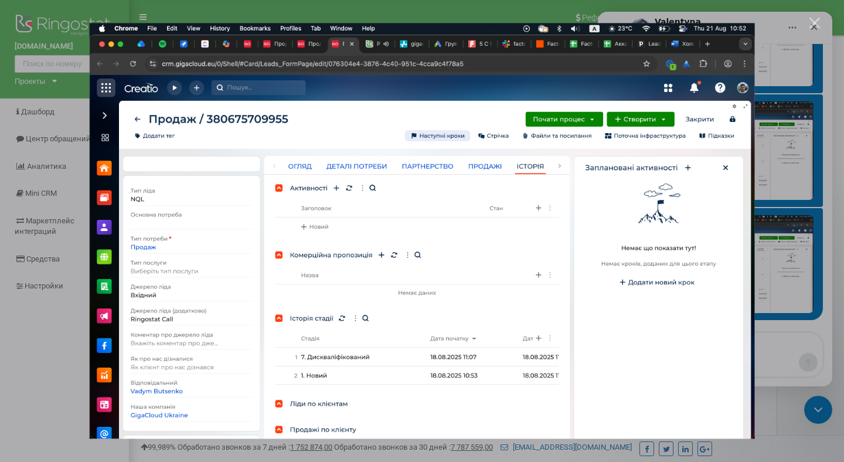
scroll to position [0, 0]
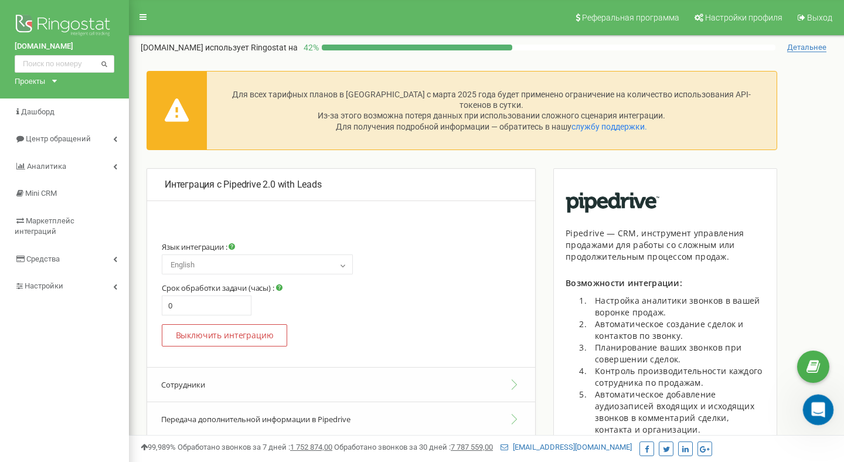
click at [821, 412] on div "Відкрити програму для спілкування Intercom" at bounding box center [816, 407] width 39 height 39
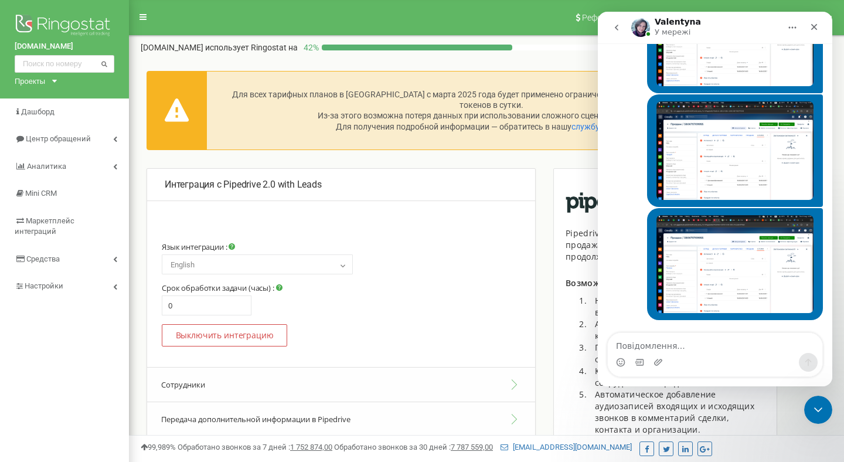
scroll to position [1428, 0]
click at [722, 248] on img "null каже…" at bounding box center [734, 264] width 157 height 98
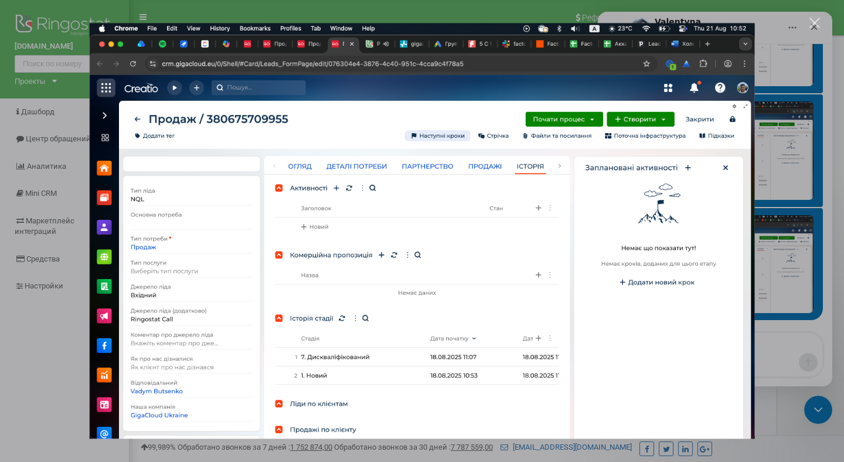
scroll to position [0, 0]
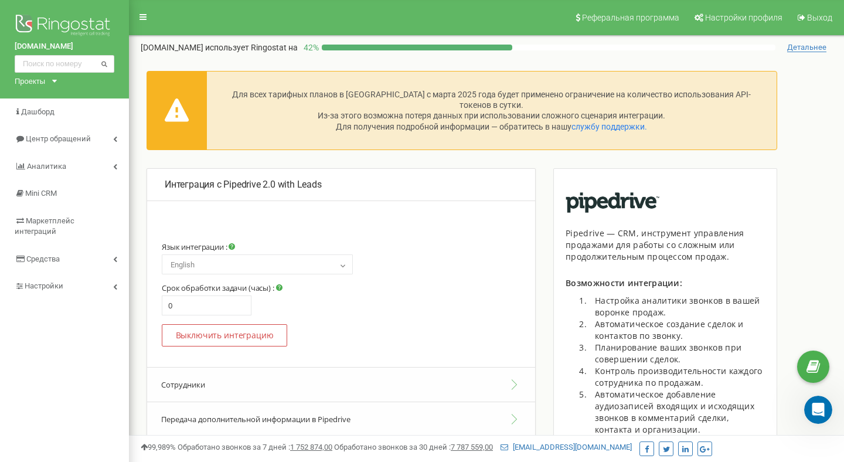
click at [821, 390] on div "Интеграция с Pipedrive 2.0 with Leads Язык интеграции : Русский Українська Engl…" at bounding box center [486, 390] width 715 height 445
click at [817, 398] on div "Відкрити програму для спілкування Intercom" at bounding box center [816, 407] width 39 height 39
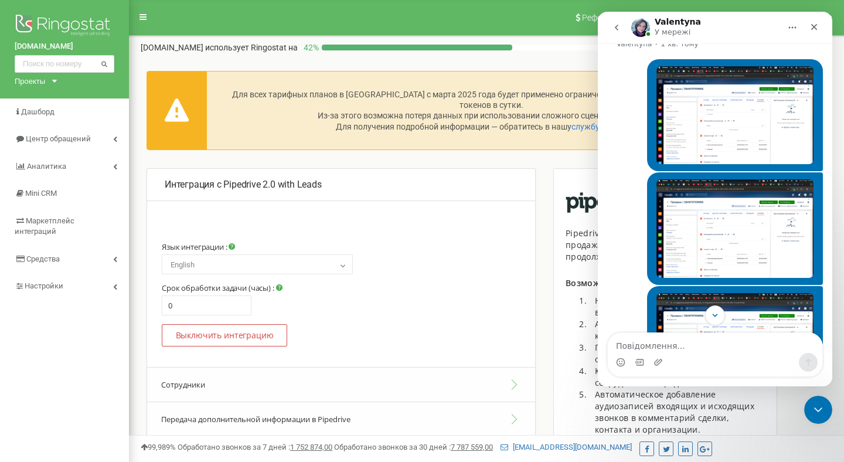
scroll to position [1312, 0]
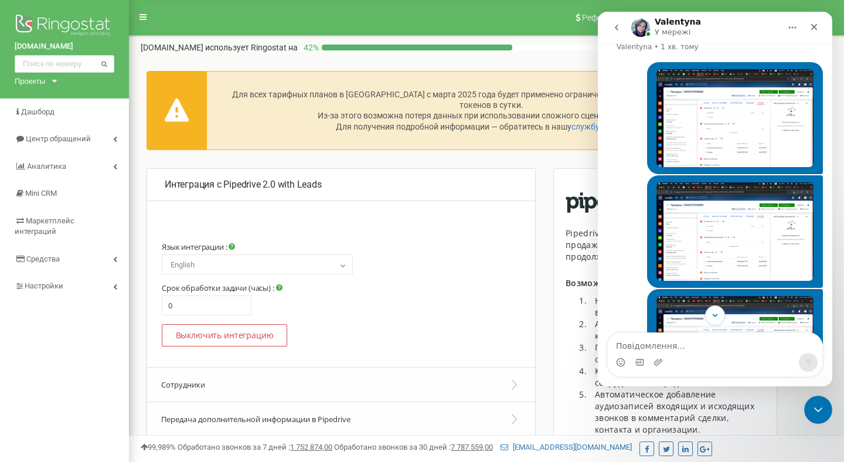
click at [727, 163] on img "null каже…" at bounding box center [734, 118] width 157 height 98
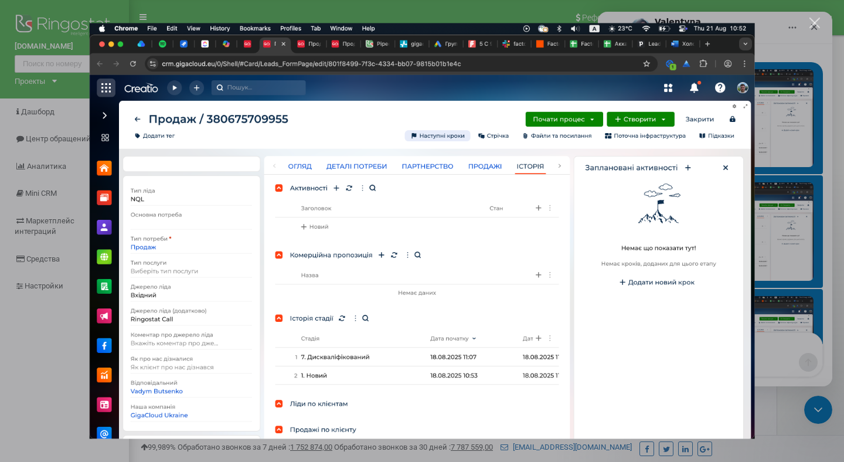
click at [813, 142] on div "Месенджер Intercom" at bounding box center [422, 231] width 844 height 462
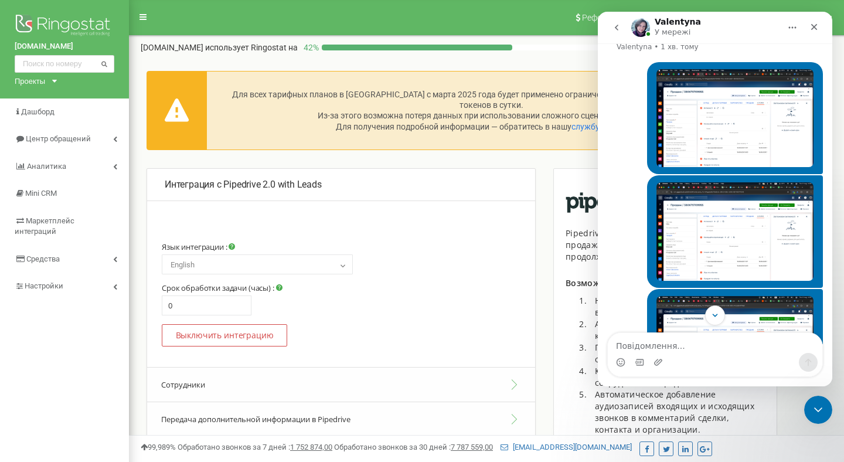
scroll to position [1428, 0]
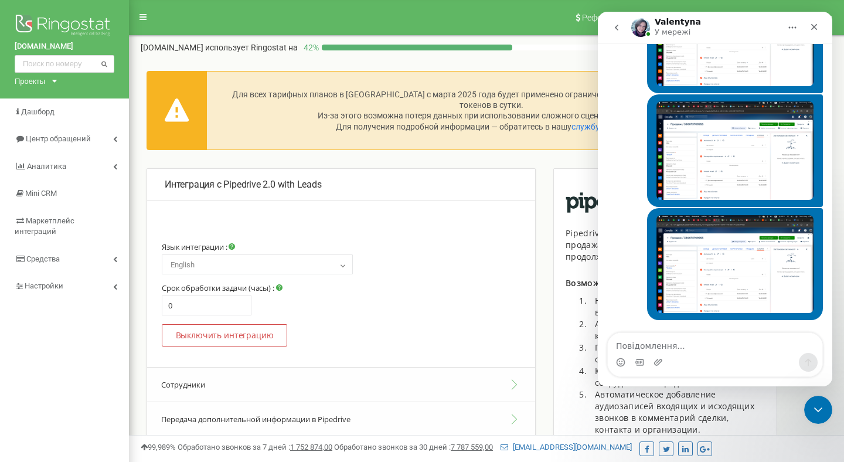
click at [785, 169] on img "null каже…" at bounding box center [734, 150] width 157 height 98
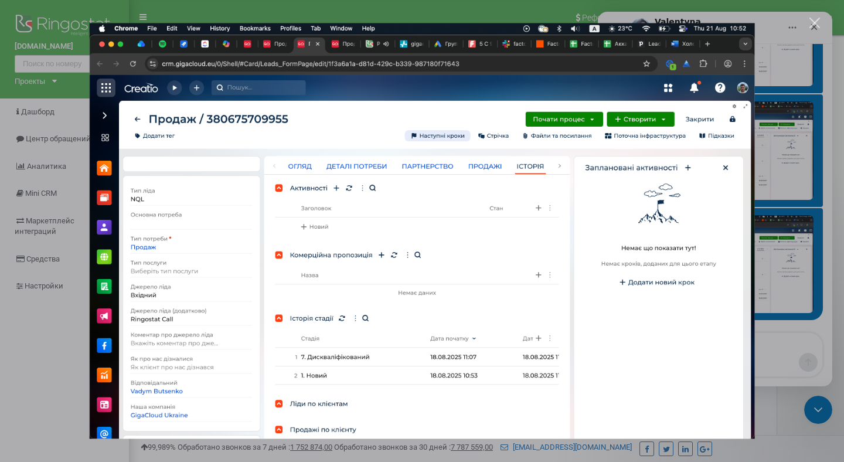
click at [784, 162] on div "Месенджер Intercom" at bounding box center [422, 231] width 844 height 462
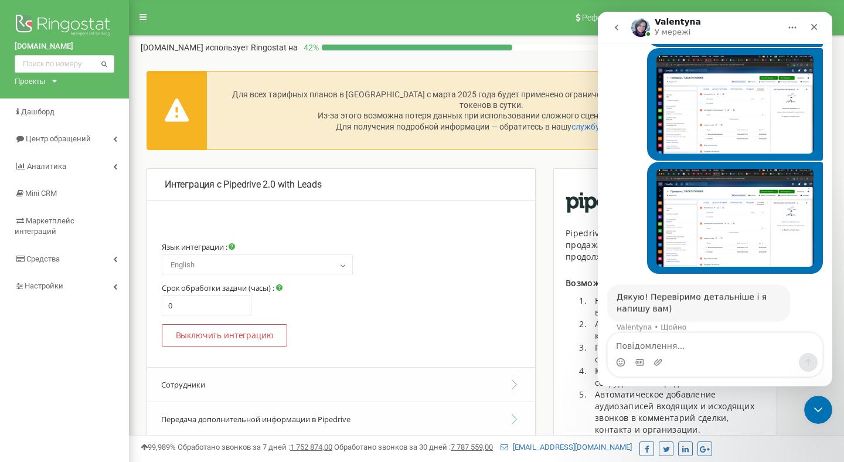
scroll to position [1474, 0]
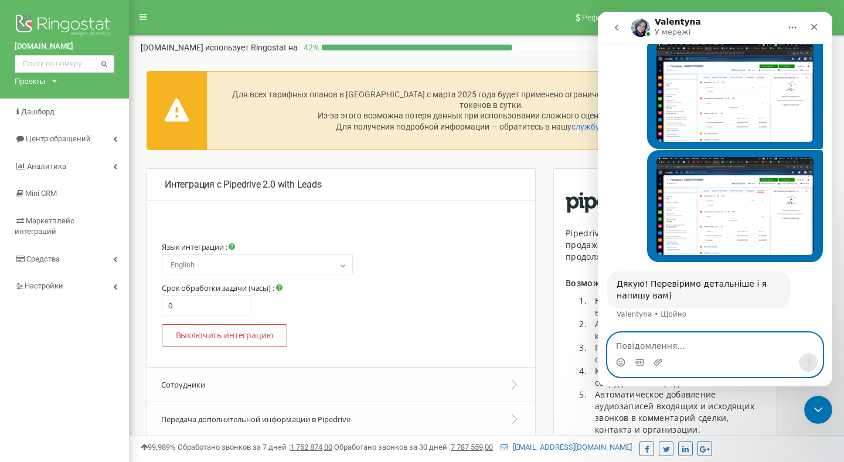
click at [650, 349] on textarea "Повідомлення..." at bounding box center [715, 343] width 214 height 20
type textarea "дякую"
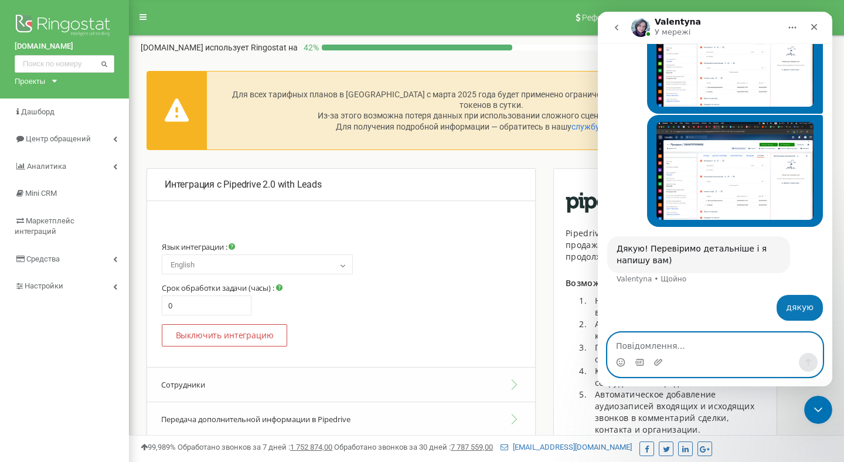
scroll to position [1509, 0]
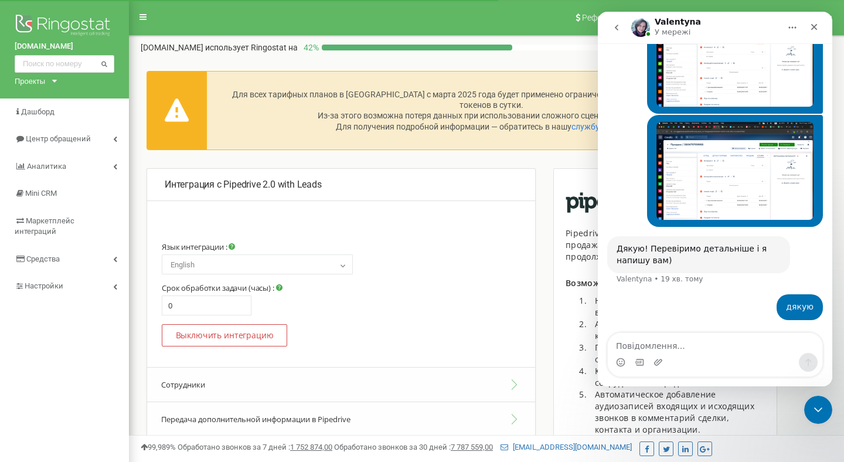
click at [708, 289] on div "Дякую! Перевіримо детальніше і я напишу вам) Valentyna • 19 хв. тому" at bounding box center [715, 265] width 216 height 58
click at [693, 257] on div "Дякую! Перевіримо детальніше і я напишу вам)" at bounding box center [698, 254] width 164 height 23
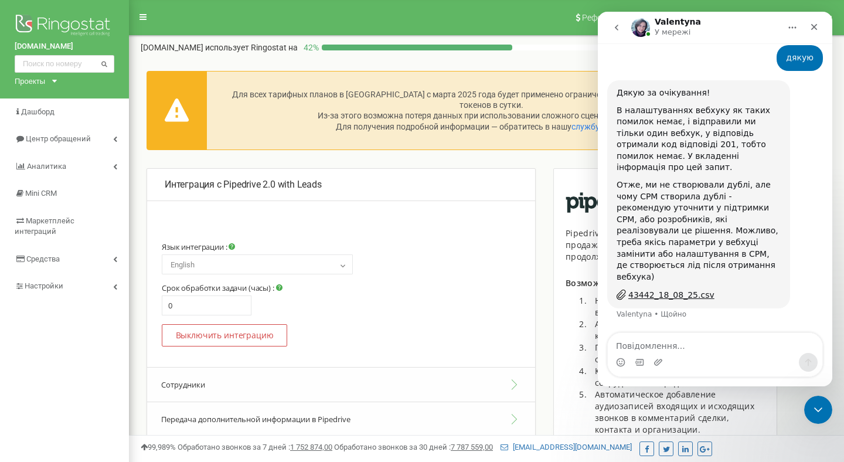
scroll to position [1735, 0]
click at [740, 171] on div "В налаштуваннях вебхуку як таких помилок немає, і відправили ми тільки один веб…" at bounding box center [698, 139] width 164 height 69
click at [741, 240] on div "Отже, ми не створювали дублі, але чому СРМ створила дублі - рекомендую уточнити…" at bounding box center [698, 230] width 164 height 103
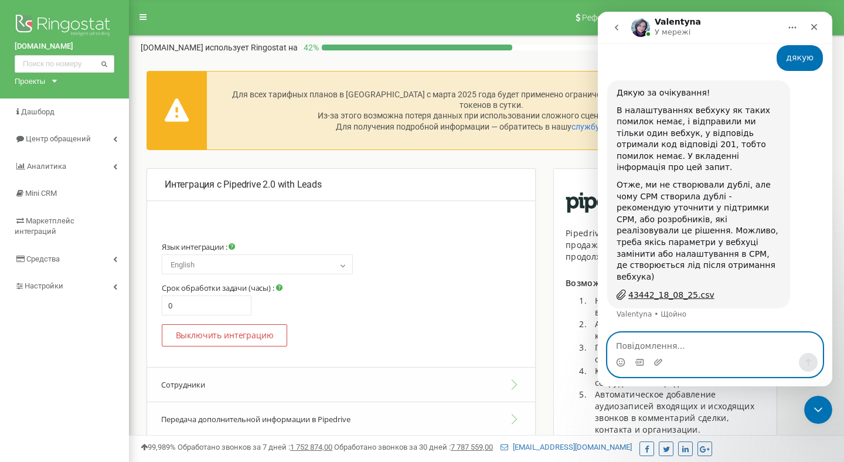
click at [704, 345] on textarea "Повідомлення..." at bounding box center [715, 343] width 214 height 20
type textarea "р"
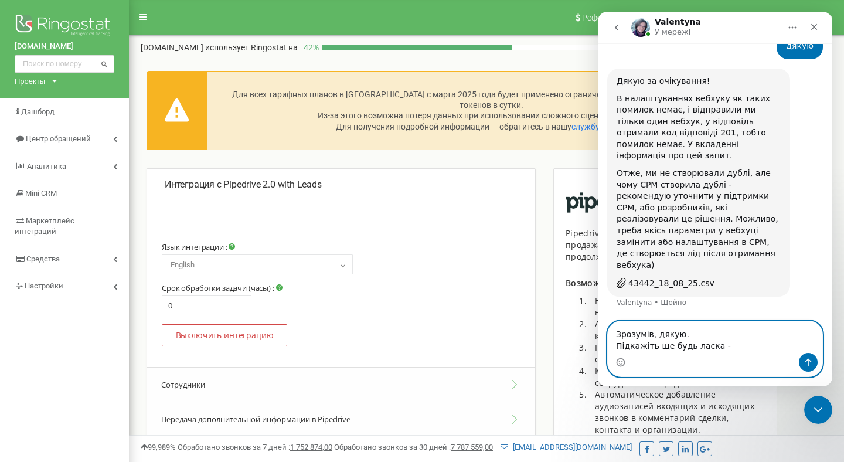
type textarea "Зрозумів, дякую. Підкажіть ще будь ласка -"
click at [316, 342] on div "Активировать интеграцию Выключить интеграцию Перейти на интеграцию с поддержкой…" at bounding box center [341, 335] width 359 height 22
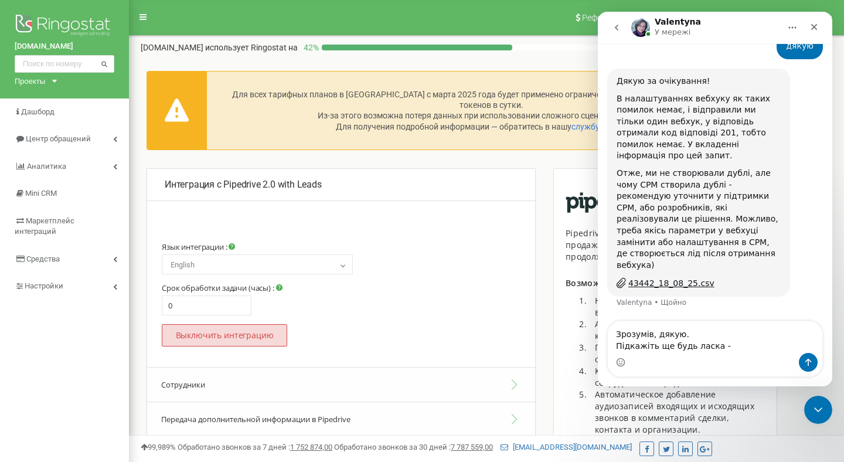
click at [250, 339] on button "Выключить интеграцию" at bounding box center [224, 335] width 125 height 22
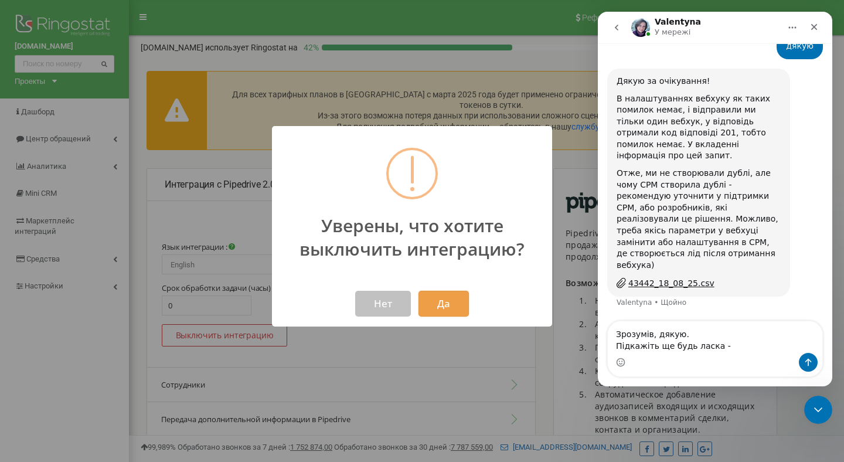
click at [442, 299] on button "Да" at bounding box center [443, 304] width 50 height 26
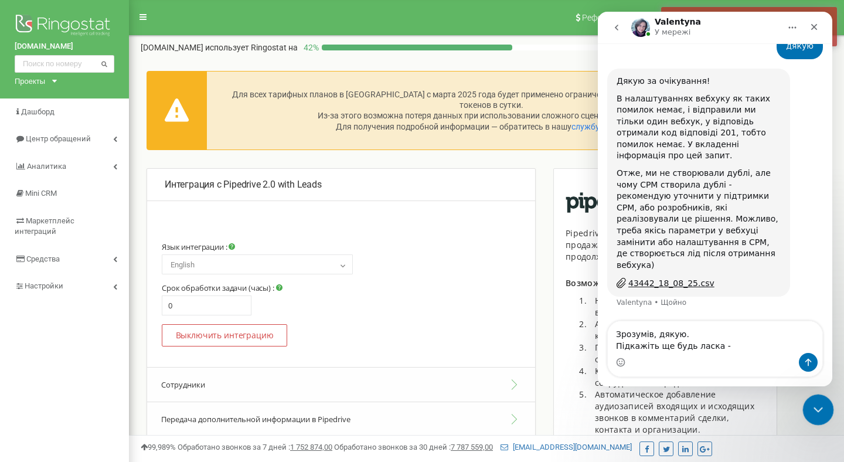
click at [810, 404] on icon "Закрити програму для спілкування Intercom" at bounding box center [816, 408] width 14 height 14
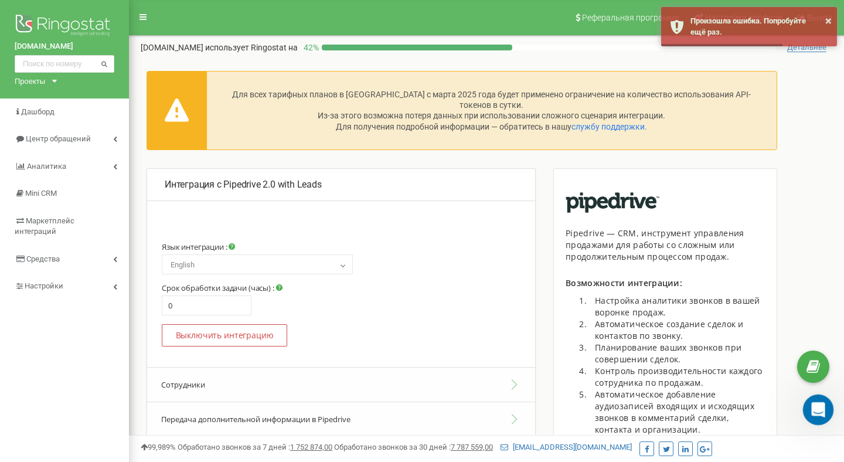
click at [814, 408] on icon "Відкрити програму для спілкування Intercom" at bounding box center [816, 407] width 19 height 19
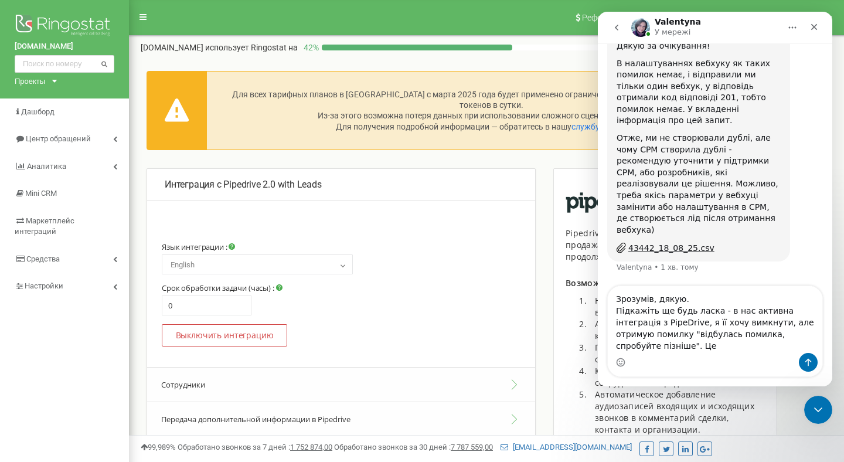
scroll to position [1771, 0]
type textarea "Зрозумів, дякую. Підкажіть ще будь ласка - в нас активна інтеграція з PipeDrive…"
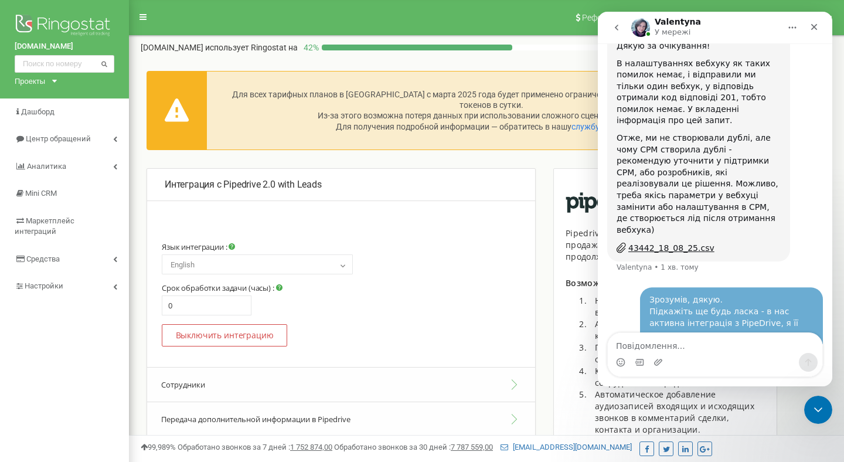
scroll to position [1805, 0]
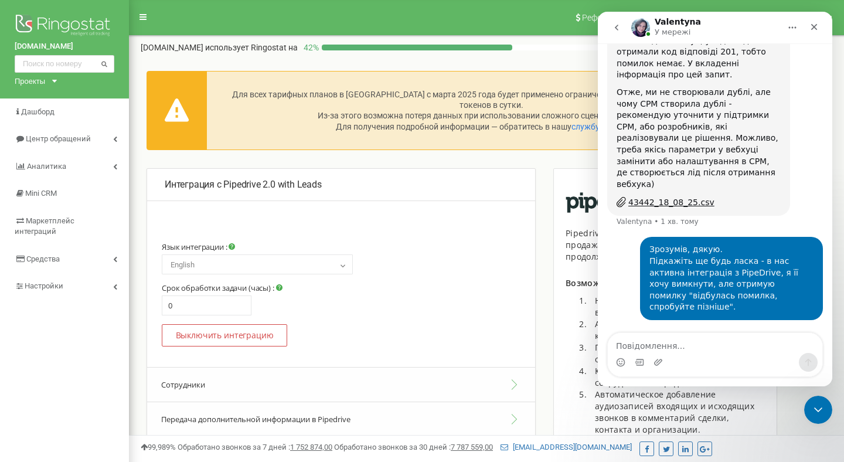
click at [230, 183] on p "Интеграция с Pipedrive 2.0 with Leads" at bounding box center [341, 184] width 353 height 13
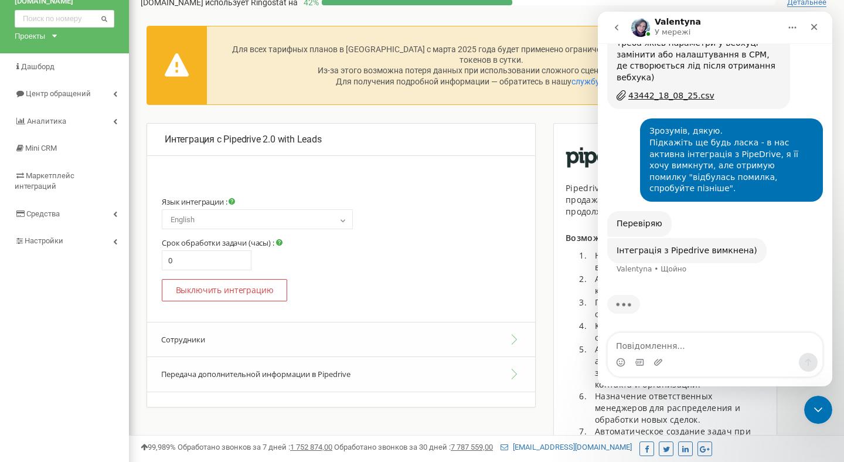
scroll to position [105, 0]
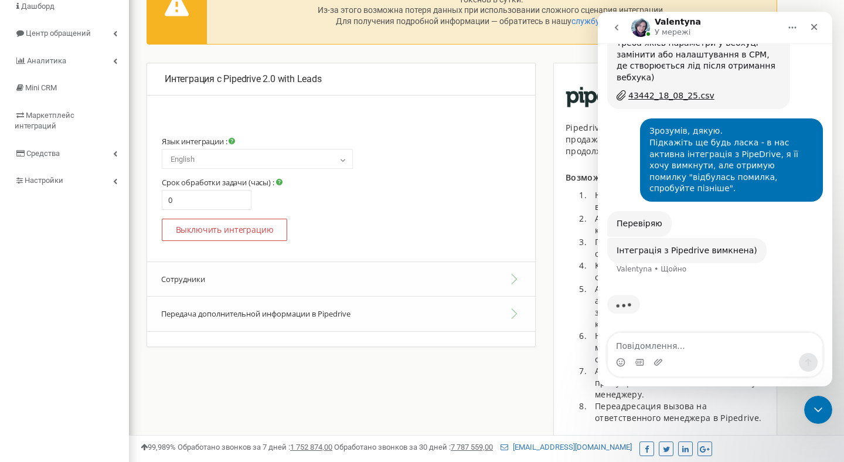
click at [397, 353] on div "Интеграция с Pipedrive 2.0 with Leads Язык интеграции : Русский Українська Engl…" at bounding box center [341, 222] width 407 height 319
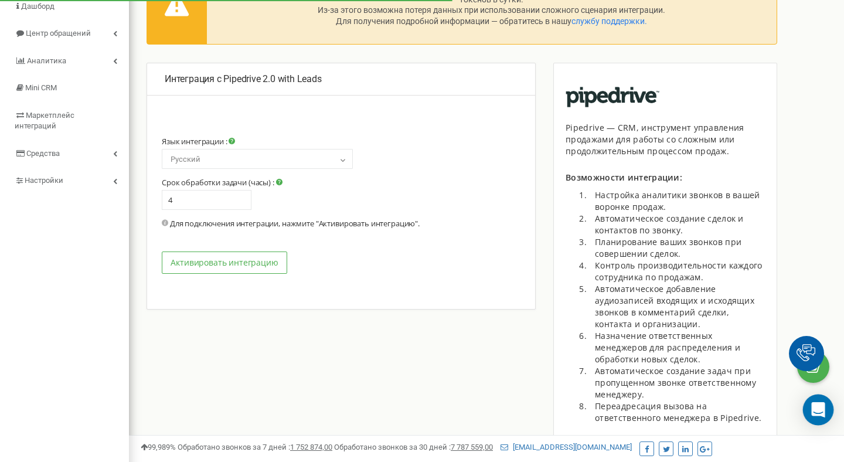
click at [825, 404] on div "Open Intercom Messenger" at bounding box center [818, 409] width 31 height 31
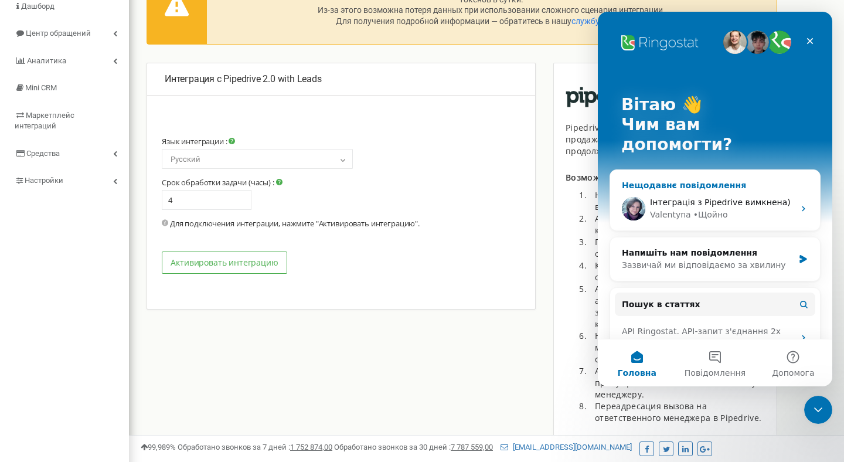
click at [693, 209] on div "• Щойно" at bounding box center [710, 215] width 35 height 12
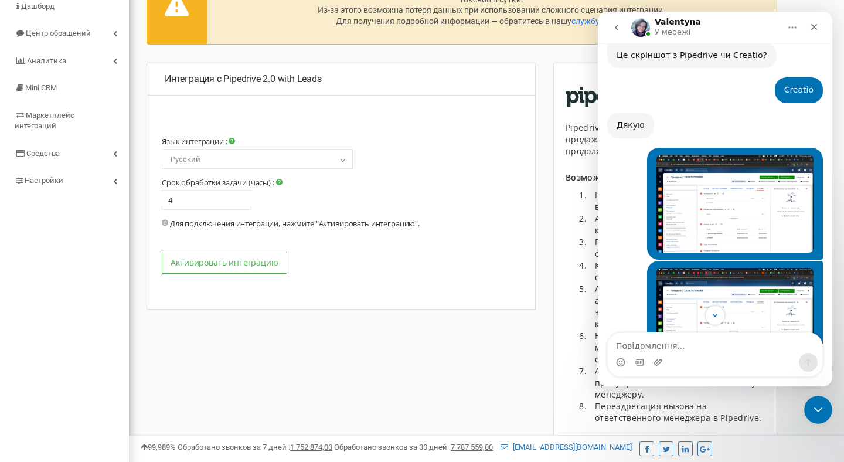
scroll to position [1904, 0]
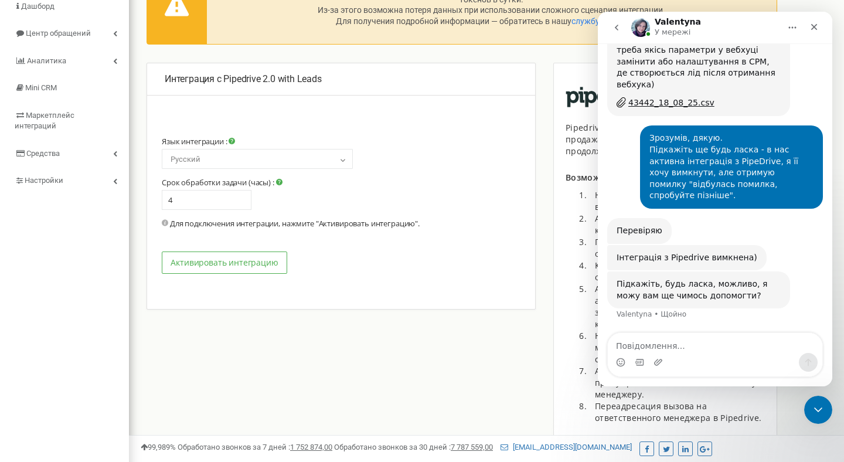
type textarea "Z"
type textarea "Дякую! Більше немає питань, гарного вам дня."
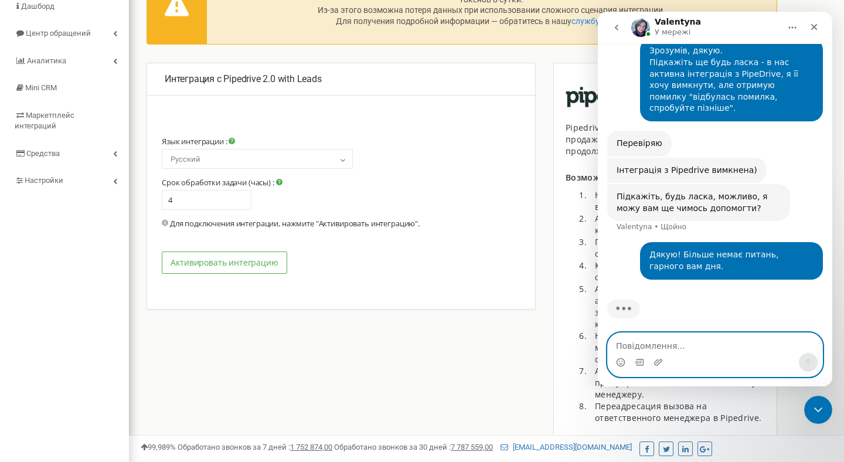
scroll to position [1996, 0]
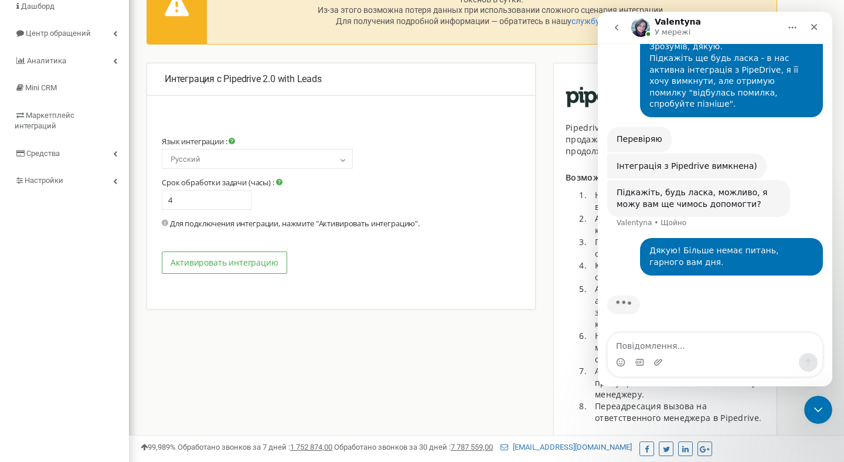
click at [698, 277] on div "Дякую! Більше немає питань, гарного вам дня. • Щойно" at bounding box center [715, 263] width 216 height 51
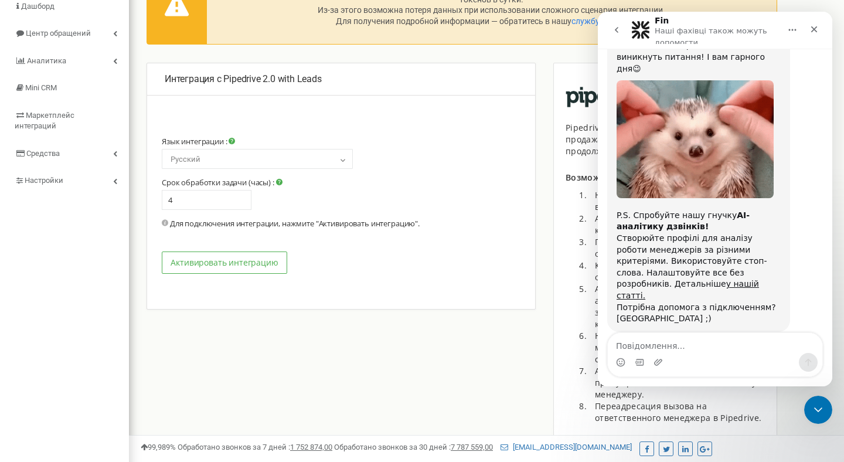
scroll to position [2169, 0]
